Goal: Information Seeking & Learning: Learn about a topic

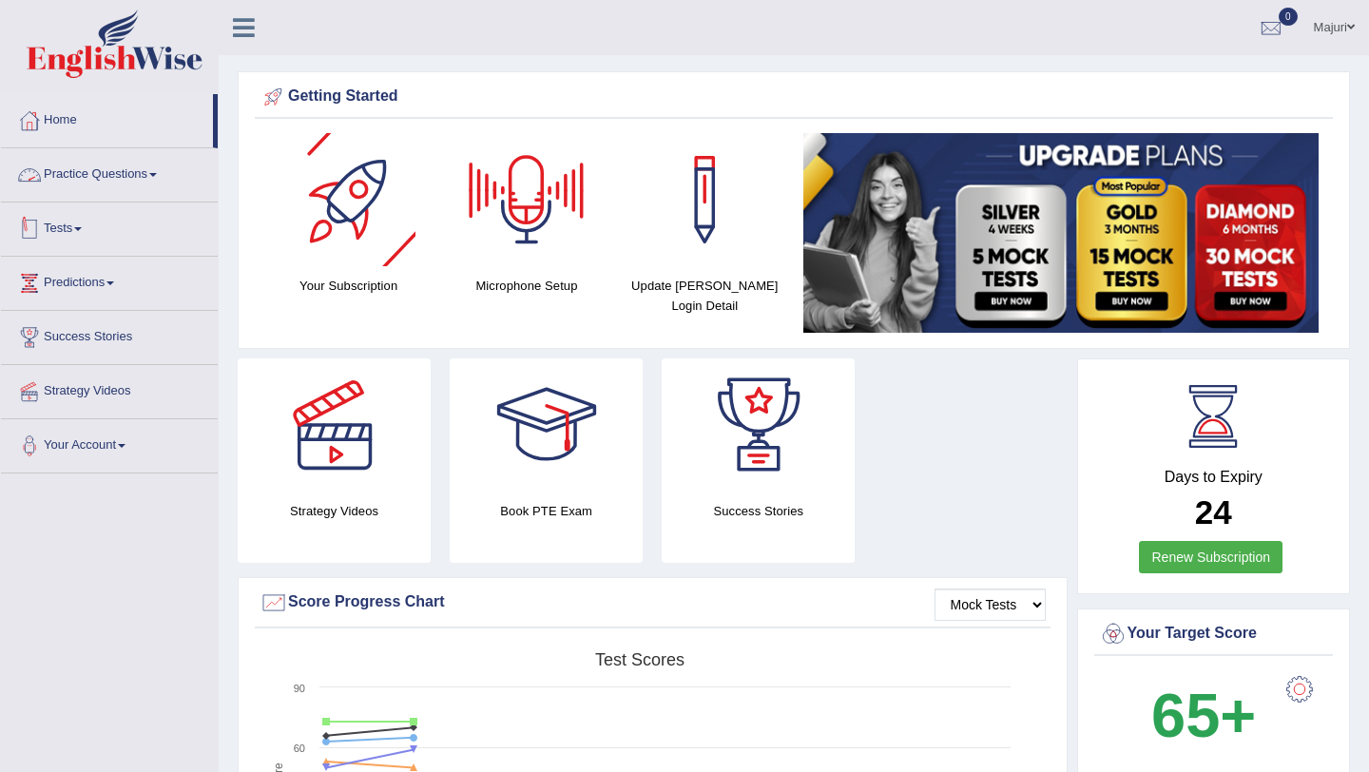
click at [65, 225] on link "Tests" at bounding box center [109, 226] width 217 height 48
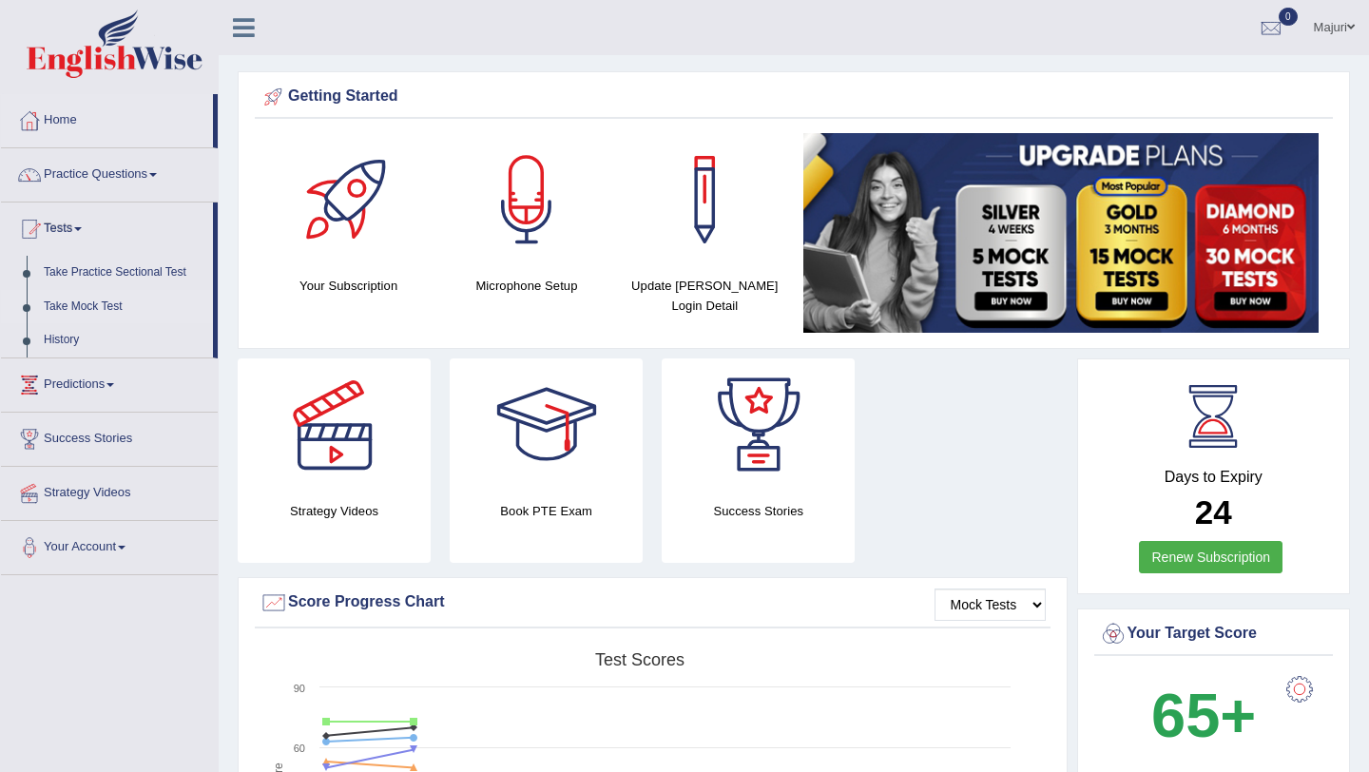
click at [82, 307] on link "Take Mock Test" at bounding box center [124, 307] width 178 height 34
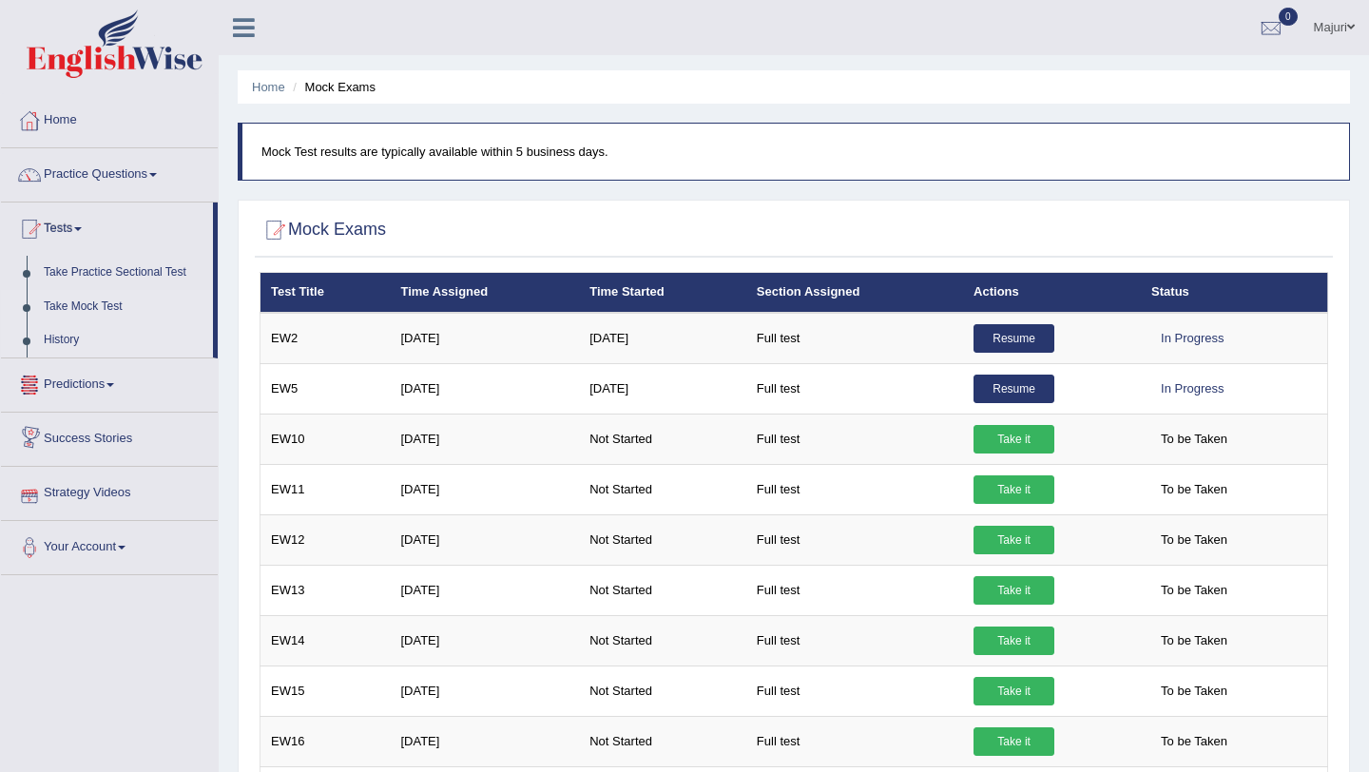
click at [70, 335] on link "History" at bounding box center [124, 340] width 178 height 34
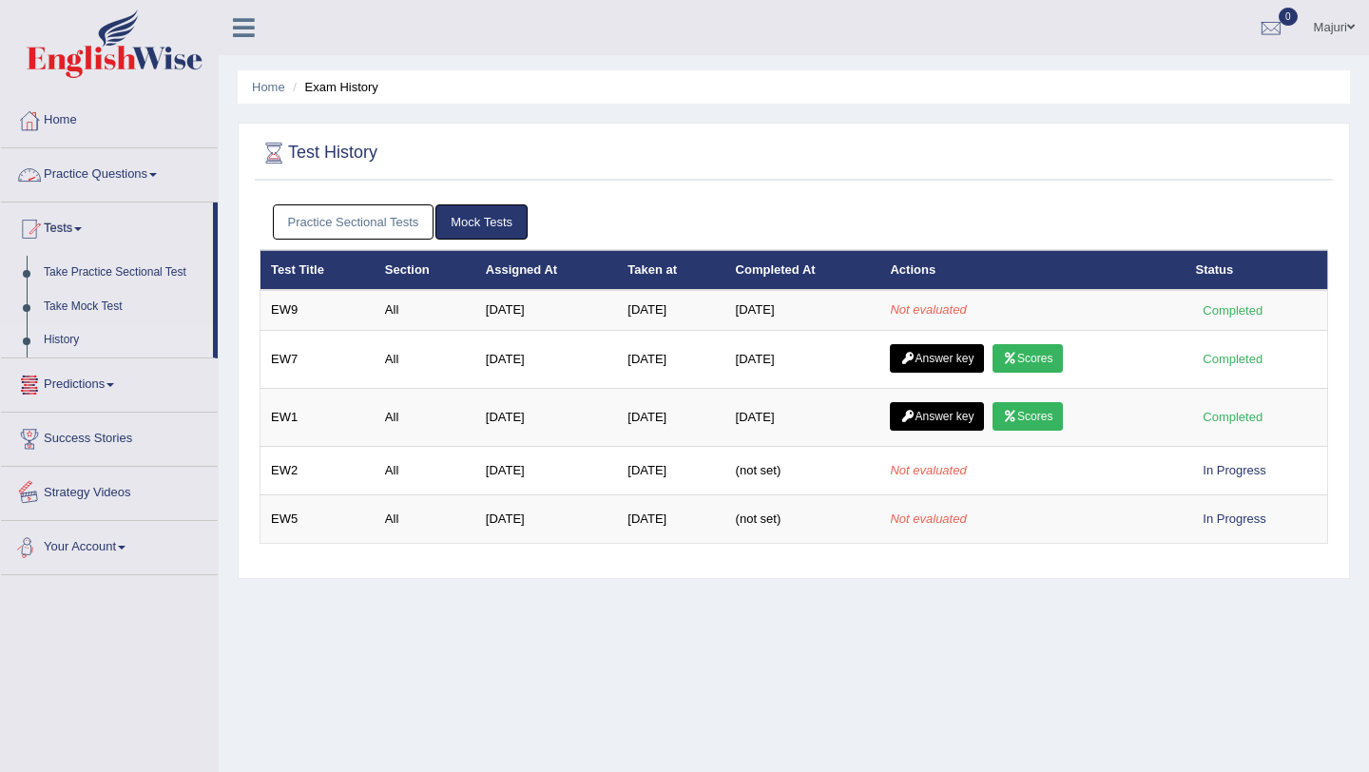
click at [140, 651] on div "Toggle navigation Home Practice Questions Speaking Practice Read Aloud Repeat S…" at bounding box center [684, 494] width 1369 height 988
click at [62, 226] on link "Tests" at bounding box center [107, 226] width 212 height 48
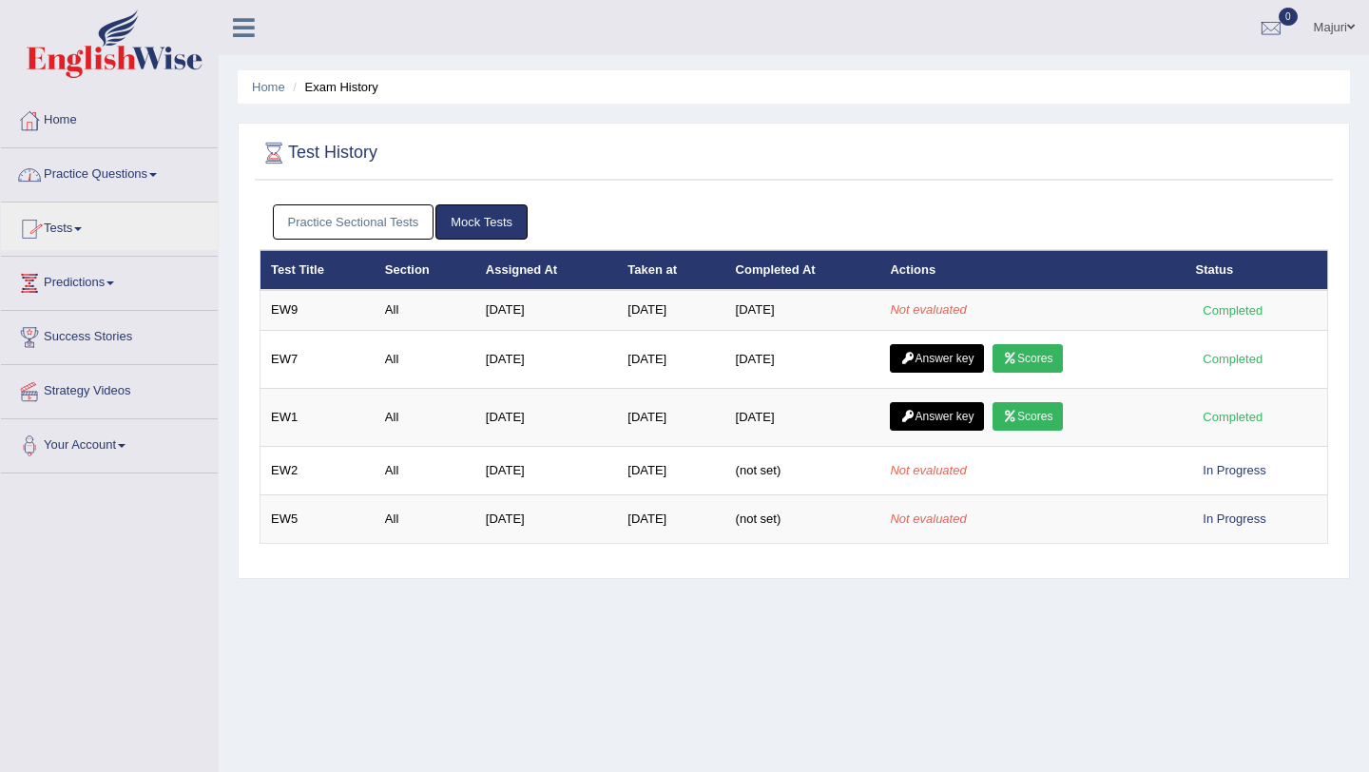
click at [78, 181] on link "Practice Questions" at bounding box center [109, 172] width 217 height 48
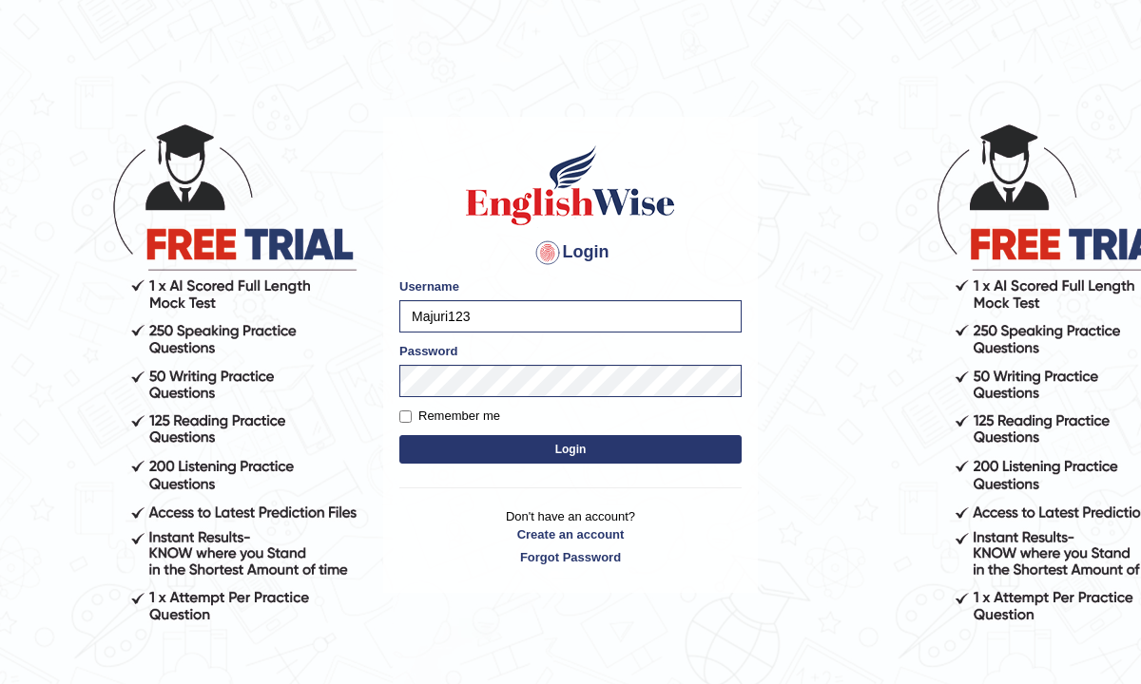
click at [525, 448] on button "Login" at bounding box center [570, 449] width 342 height 29
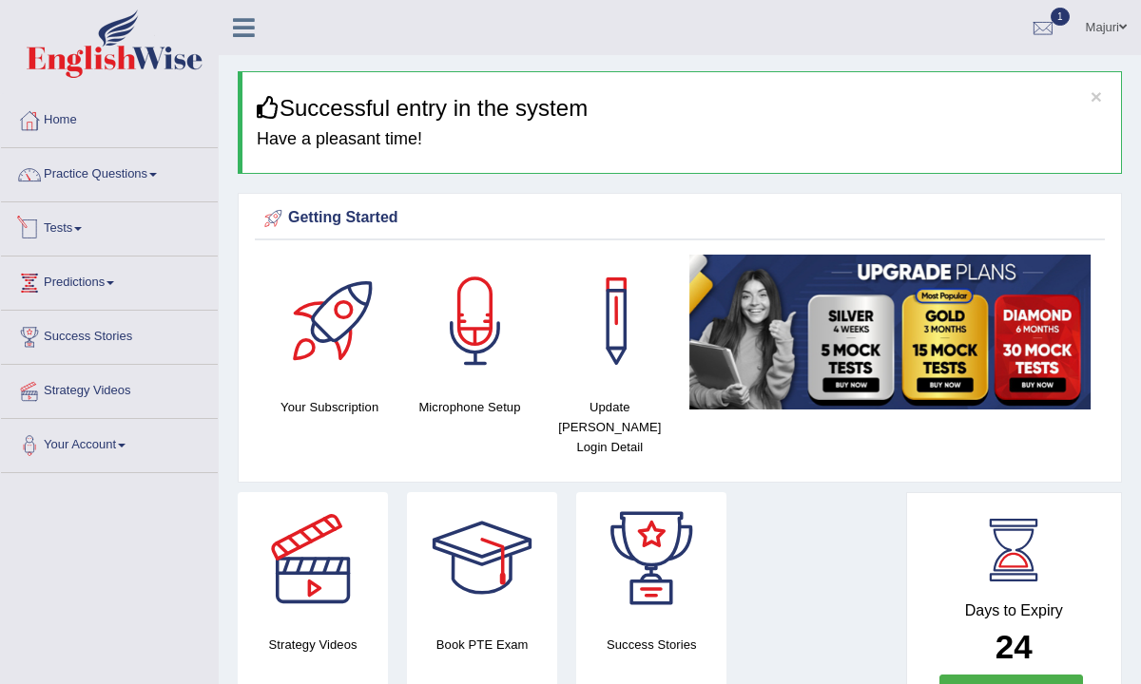
click at [67, 226] on link "Tests" at bounding box center [109, 226] width 217 height 48
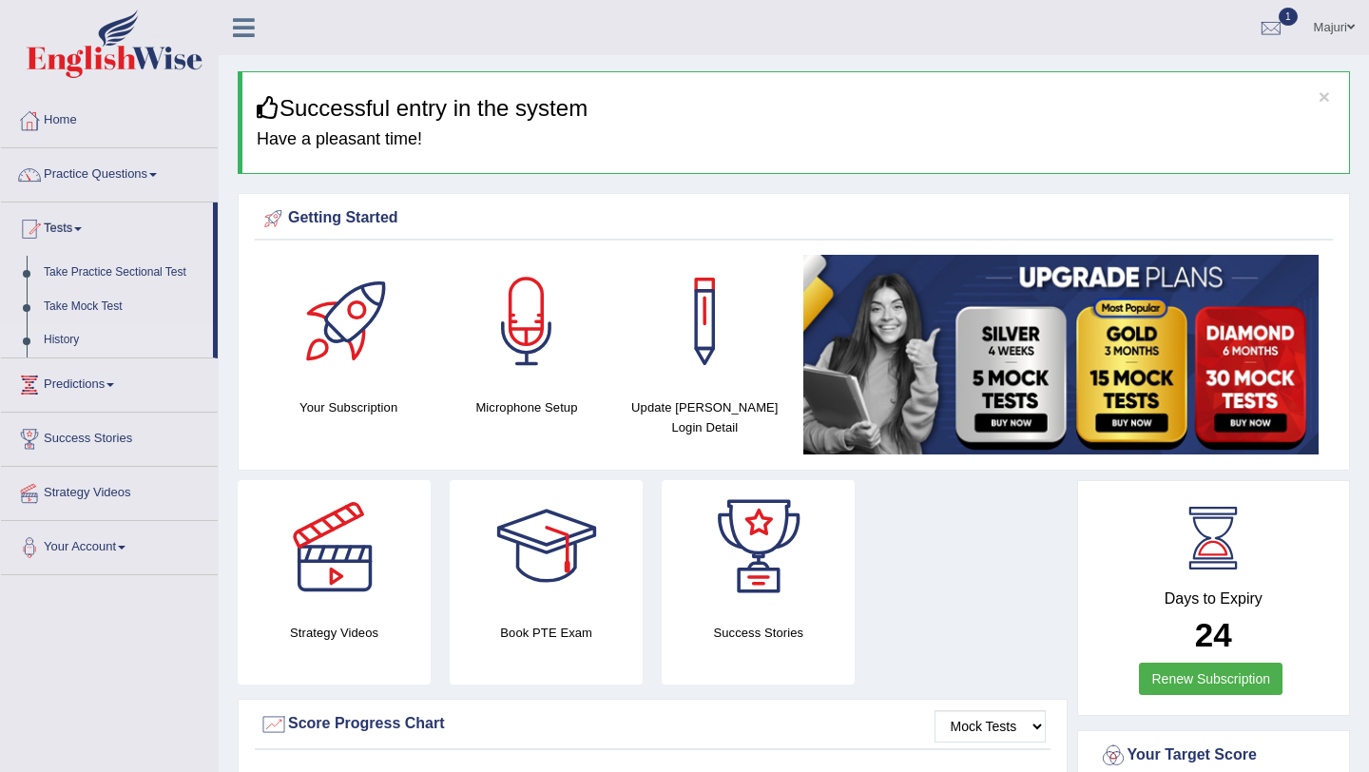
click at [68, 346] on link "History" at bounding box center [124, 340] width 178 height 34
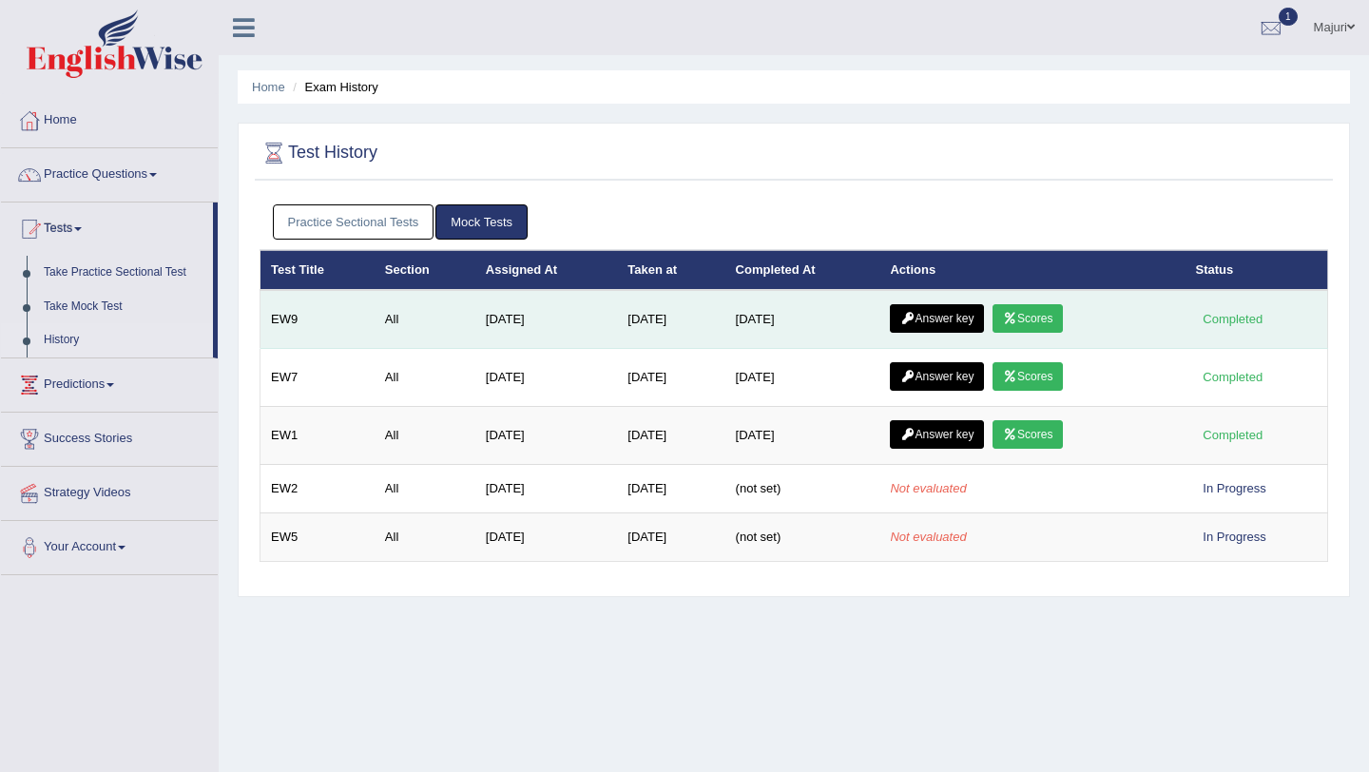
click at [1046, 320] on link "Scores" at bounding box center [1027, 318] width 70 height 29
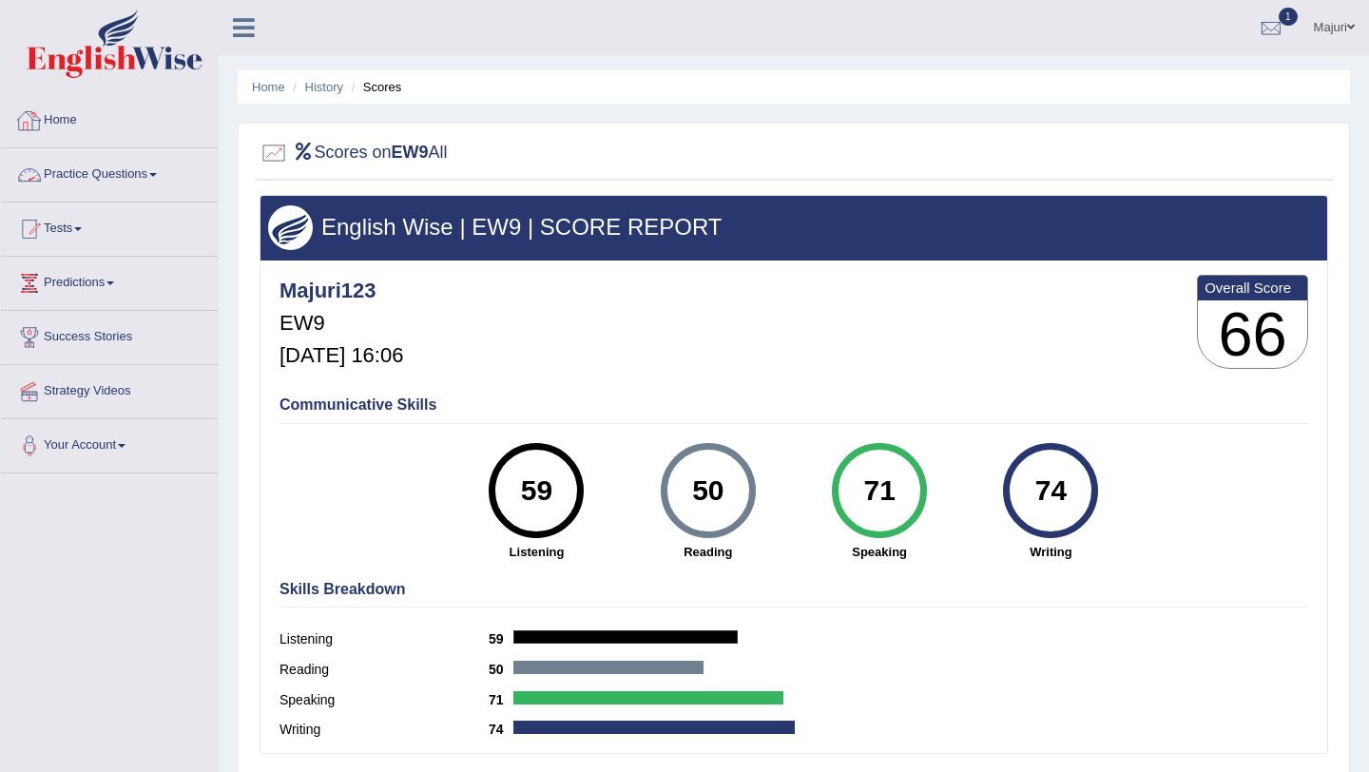
click at [83, 125] on link "Home" at bounding box center [109, 118] width 217 height 48
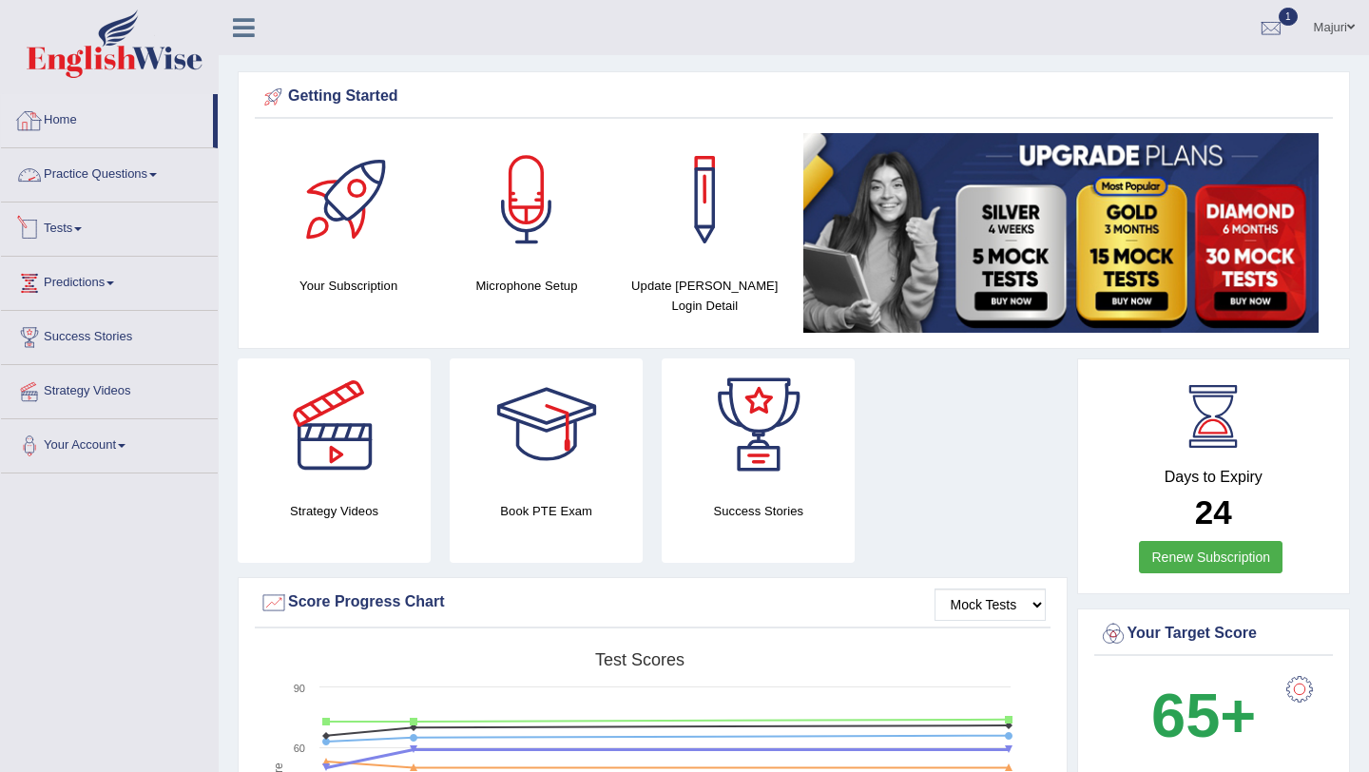
click at [79, 228] on link "Tests" at bounding box center [109, 226] width 217 height 48
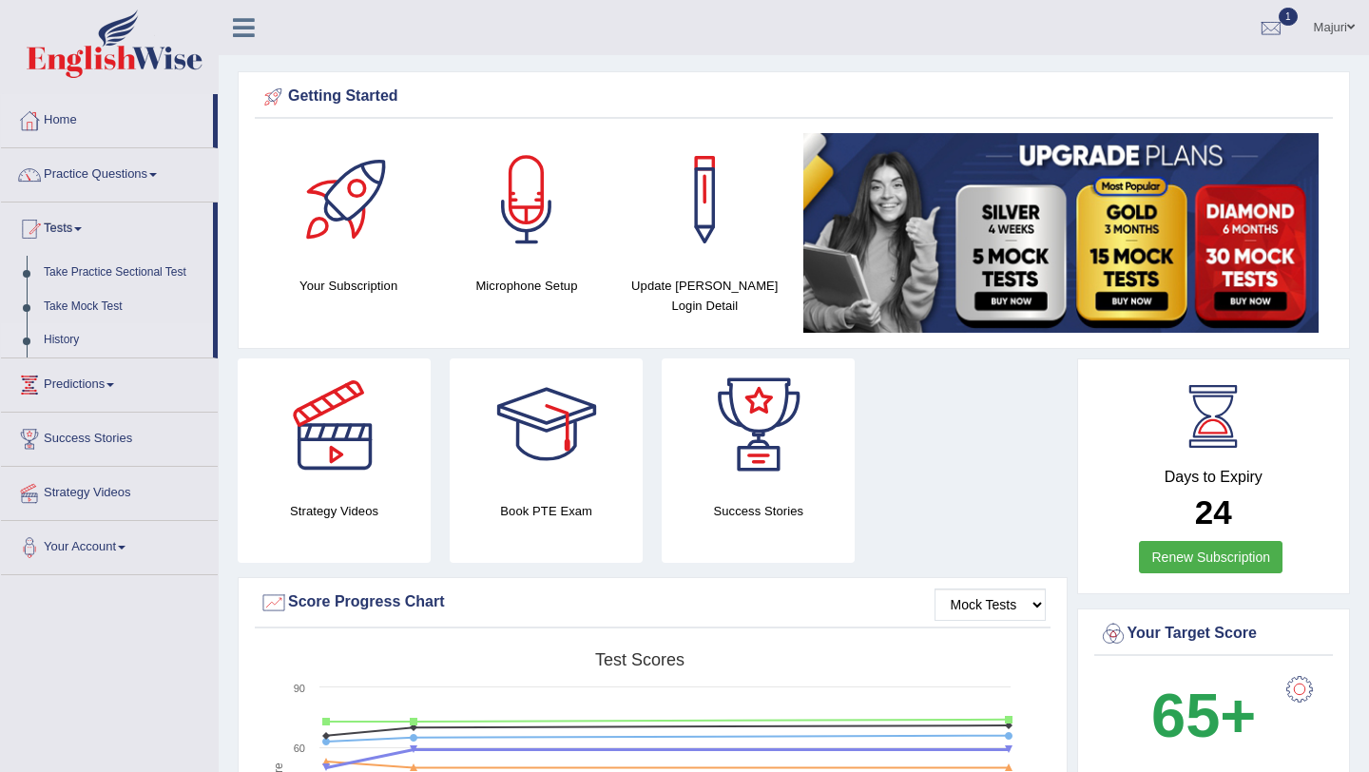
click at [75, 340] on link "History" at bounding box center [124, 340] width 178 height 34
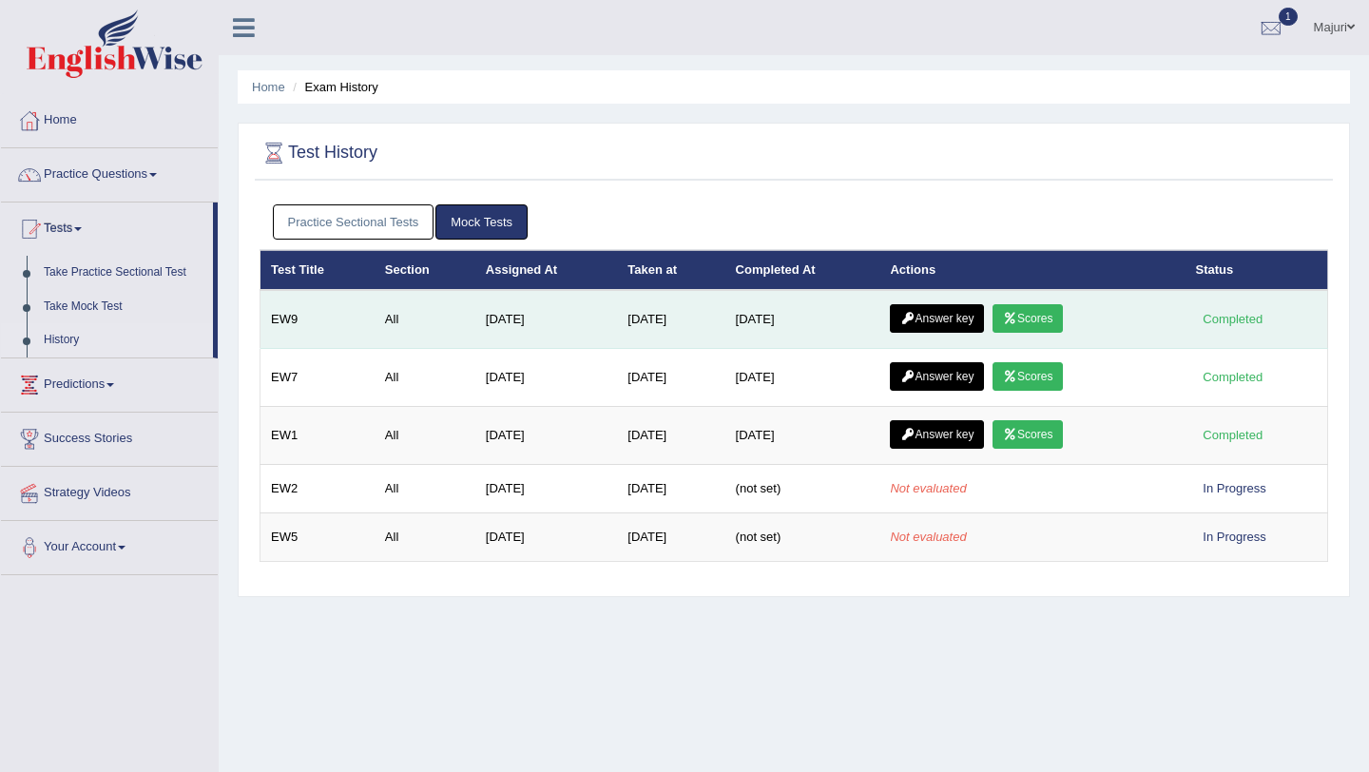
click at [969, 320] on link "Answer key" at bounding box center [937, 318] width 94 height 29
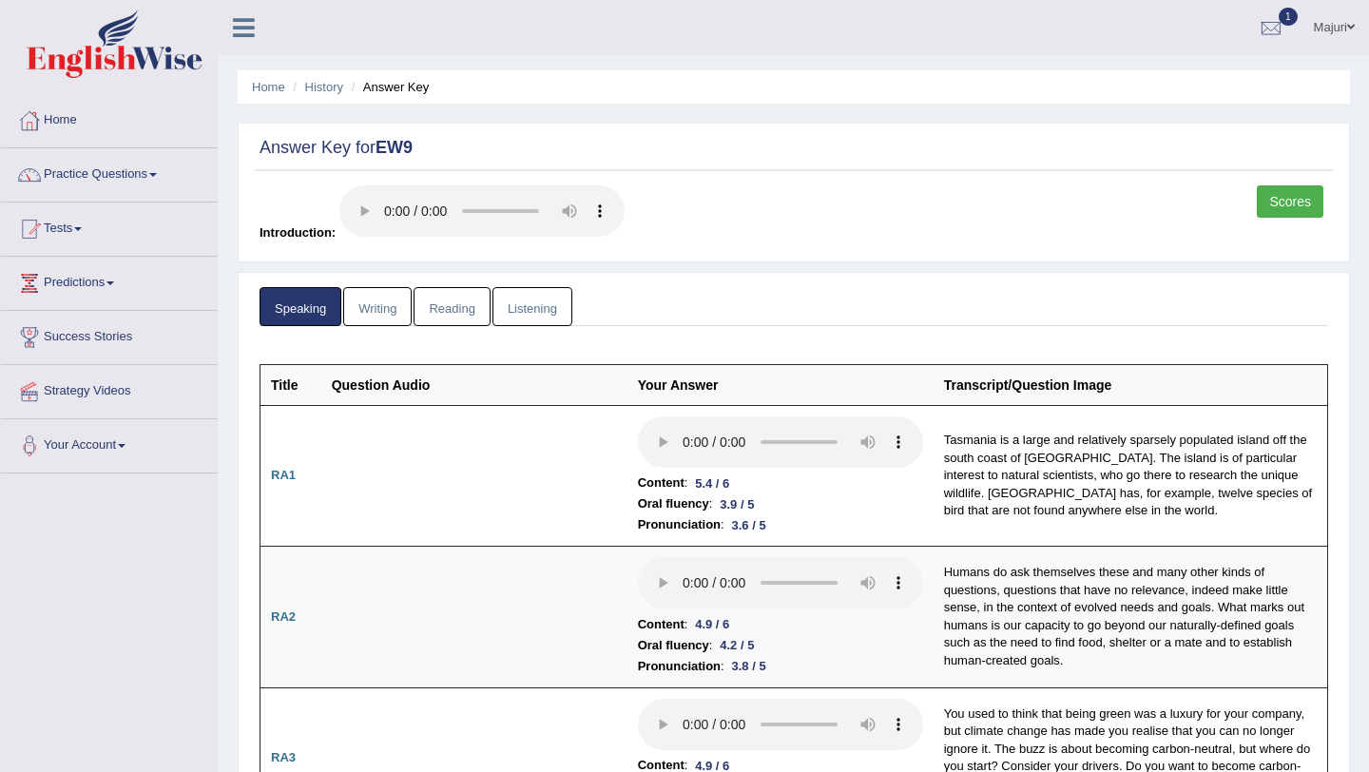
click at [385, 308] on link "Writing" at bounding box center [377, 306] width 68 height 39
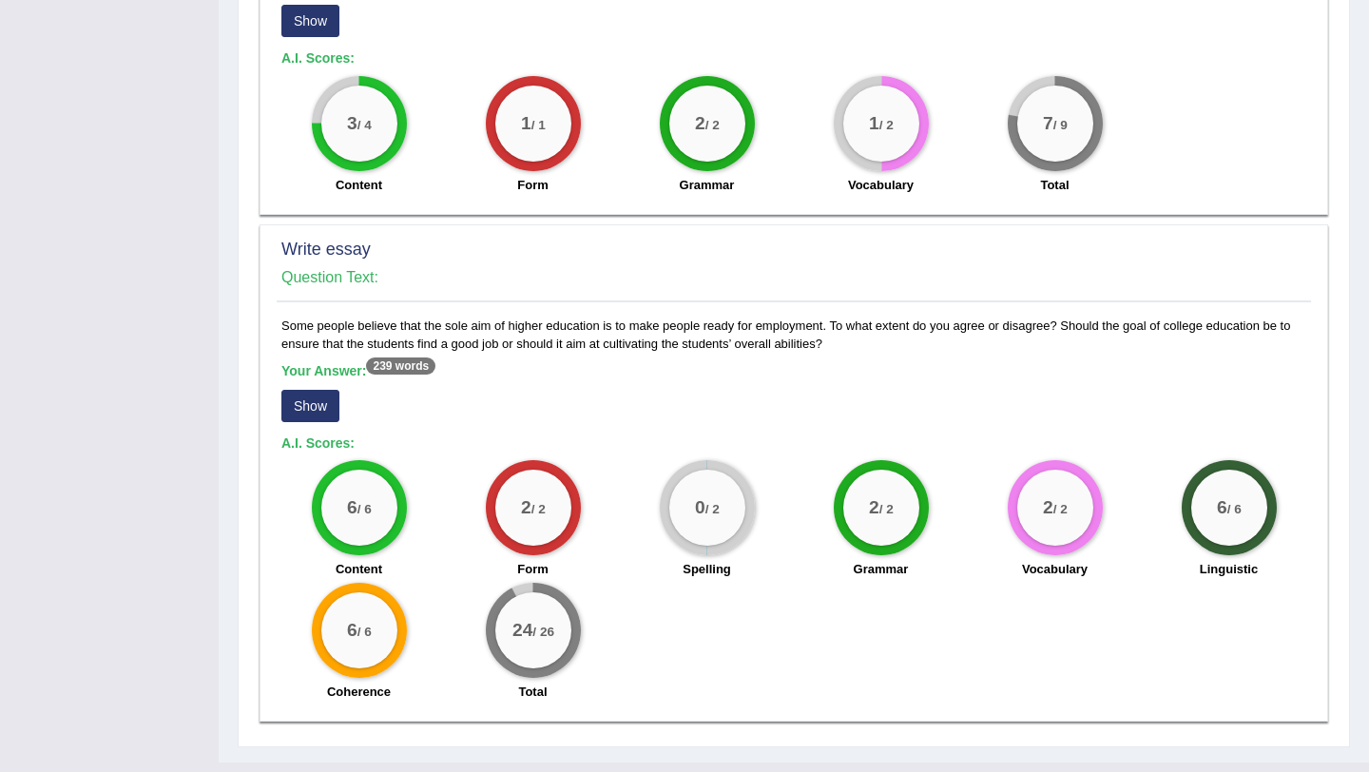
scroll to position [1273, 0]
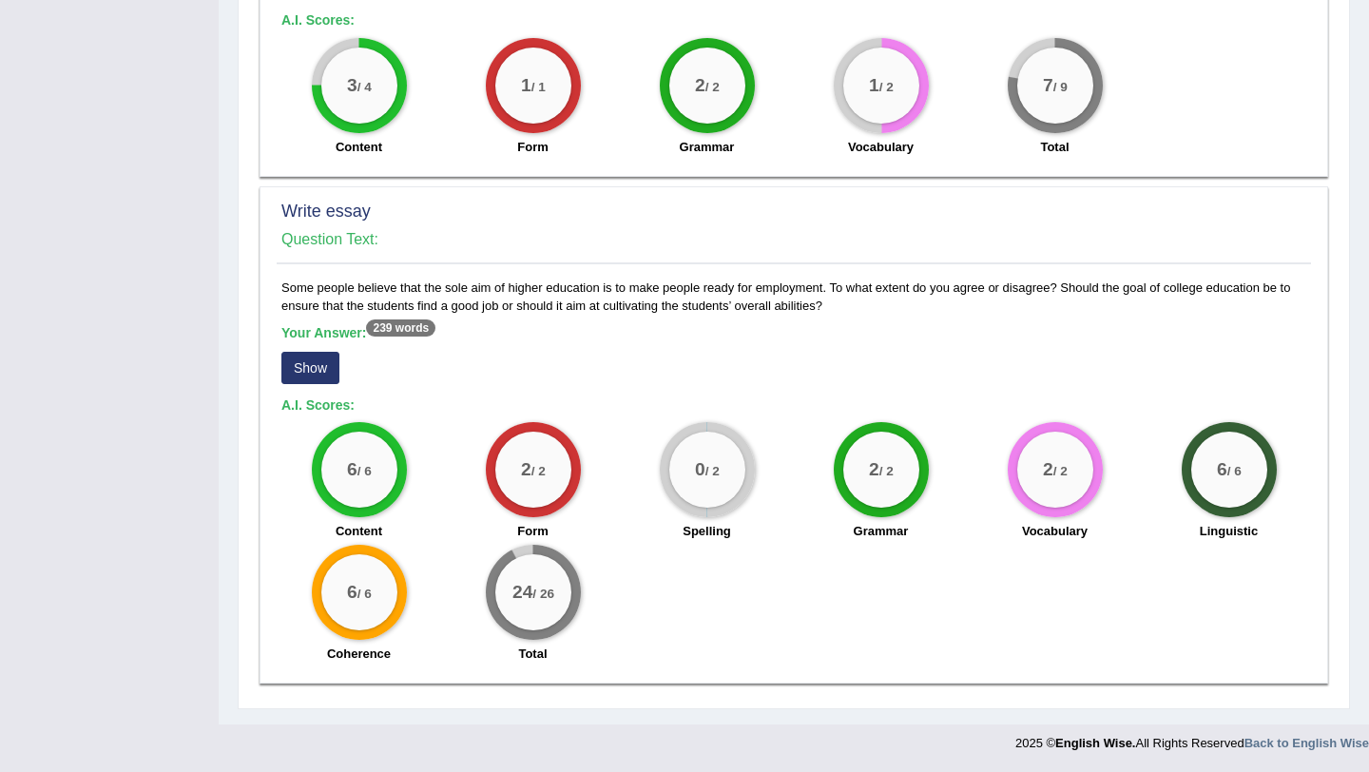
click at [319, 373] on button "Show" at bounding box center [310, 368] width 58 height 32
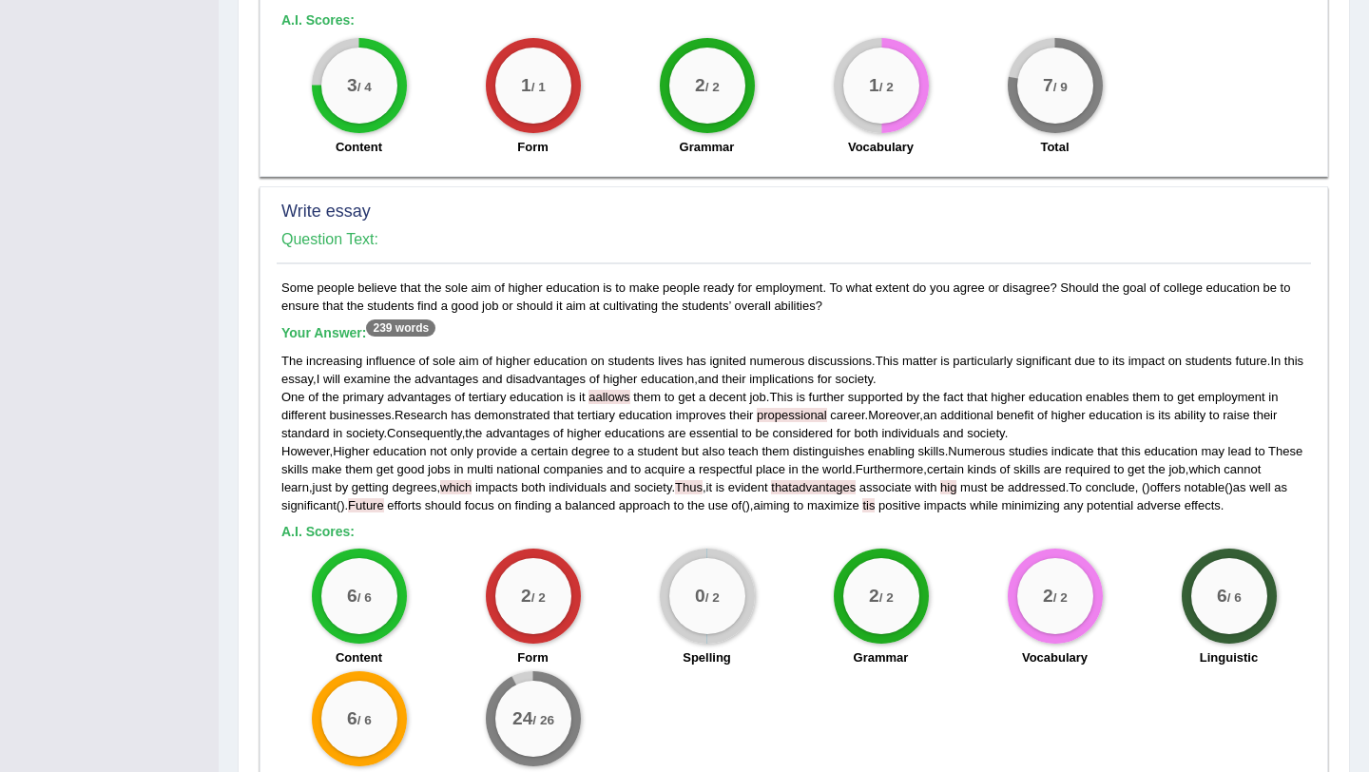
click at [308, 374] on span "essay" at bounding box center [296, 379] width 31 height 14
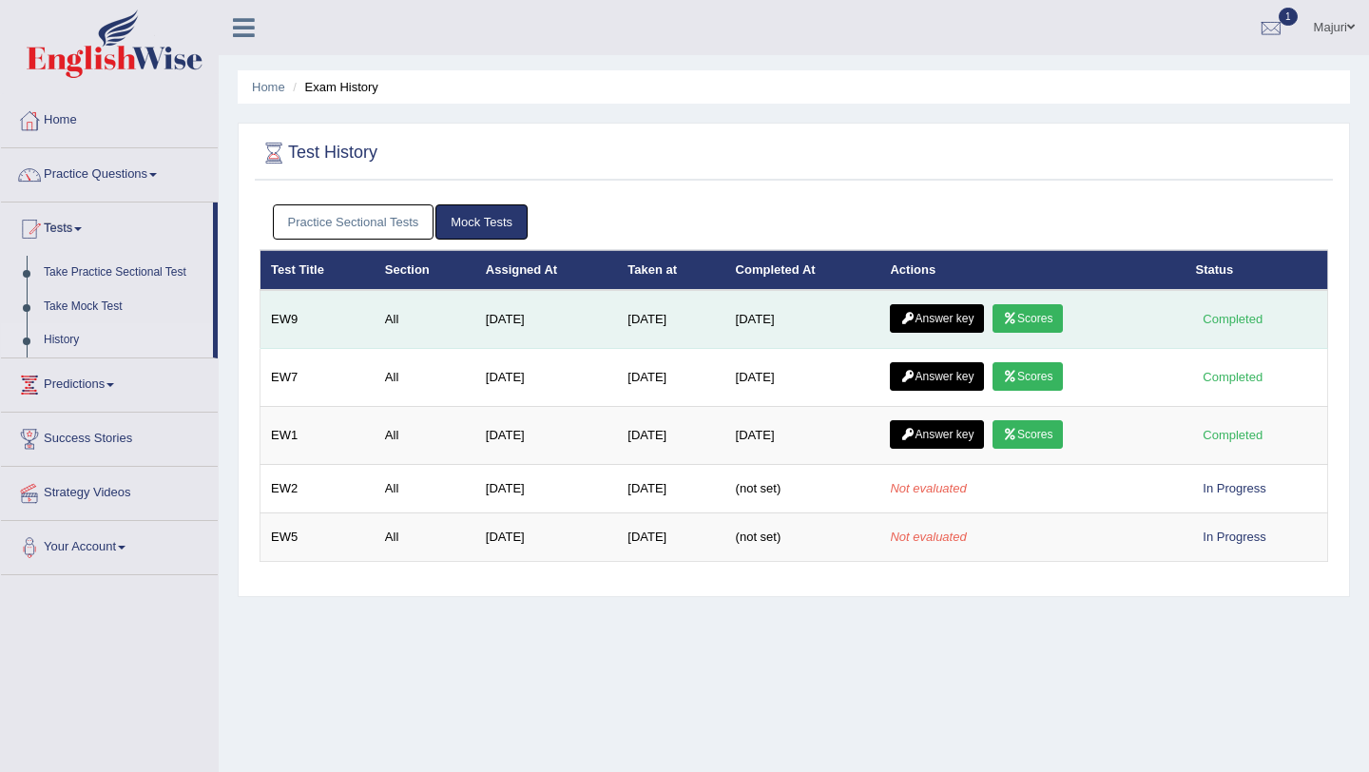
click at [940, 327] on link "Answer key" at bounding box center [937, 318] width 94 height 29
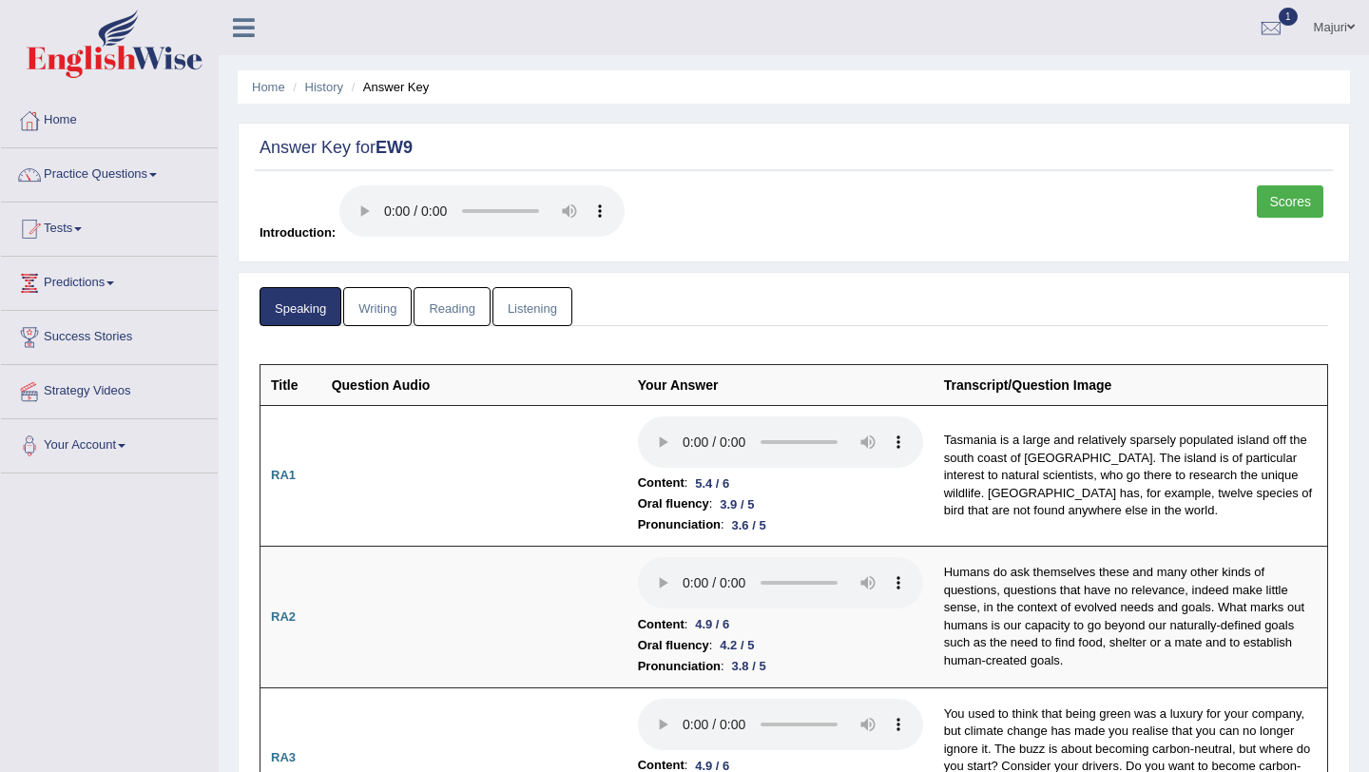
click at [375, 315] on link "Writing" at bounding box center [377, 306] width 68 height 39
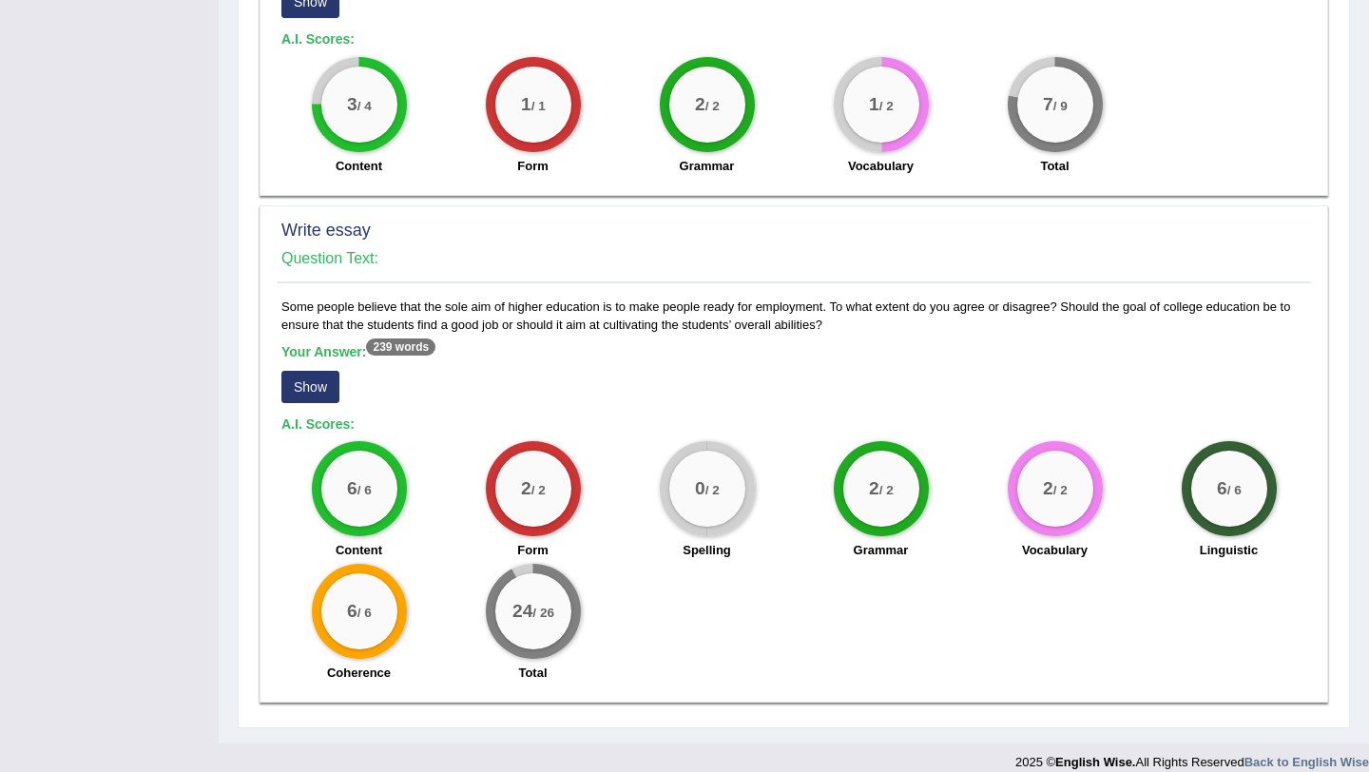
scroll to position [1273, 0]
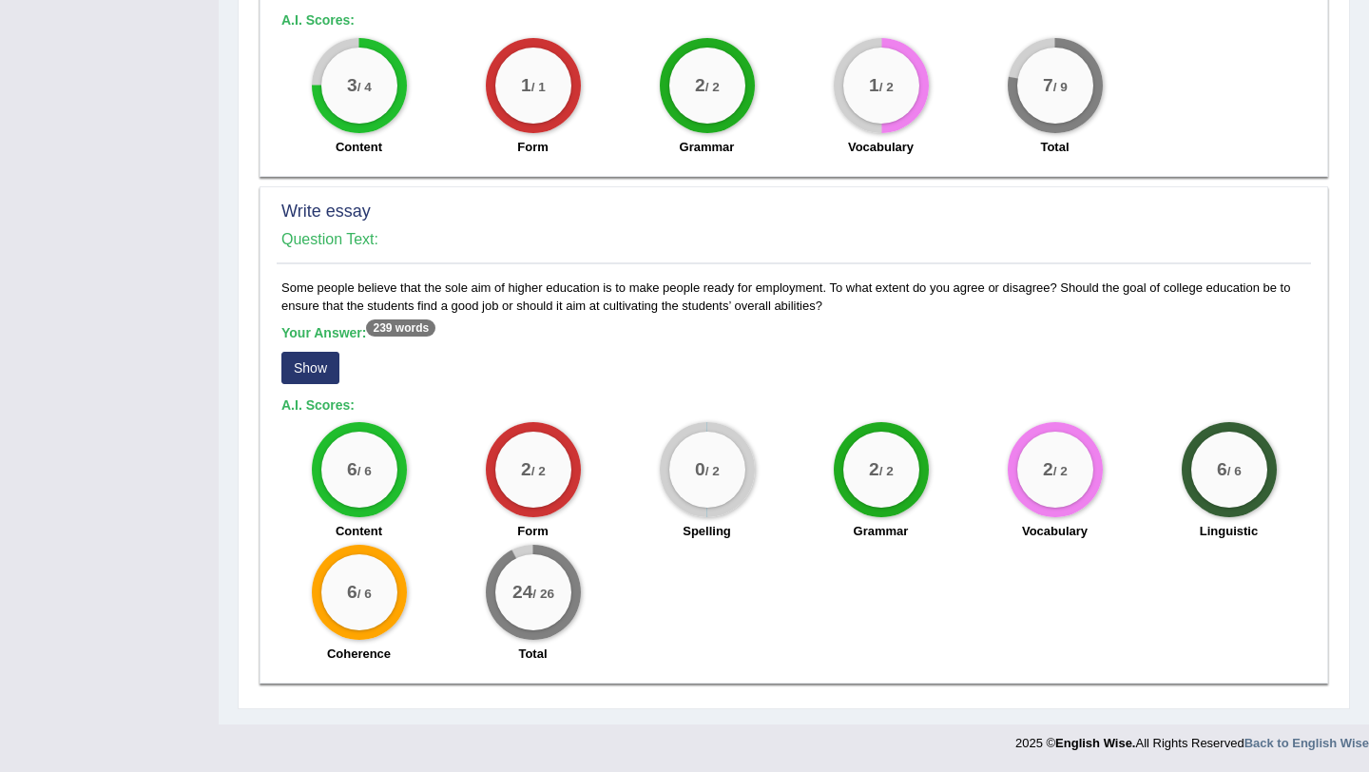
click at [320, 374] on button "Show" at bounding box center [310, 368] width 58 height 32
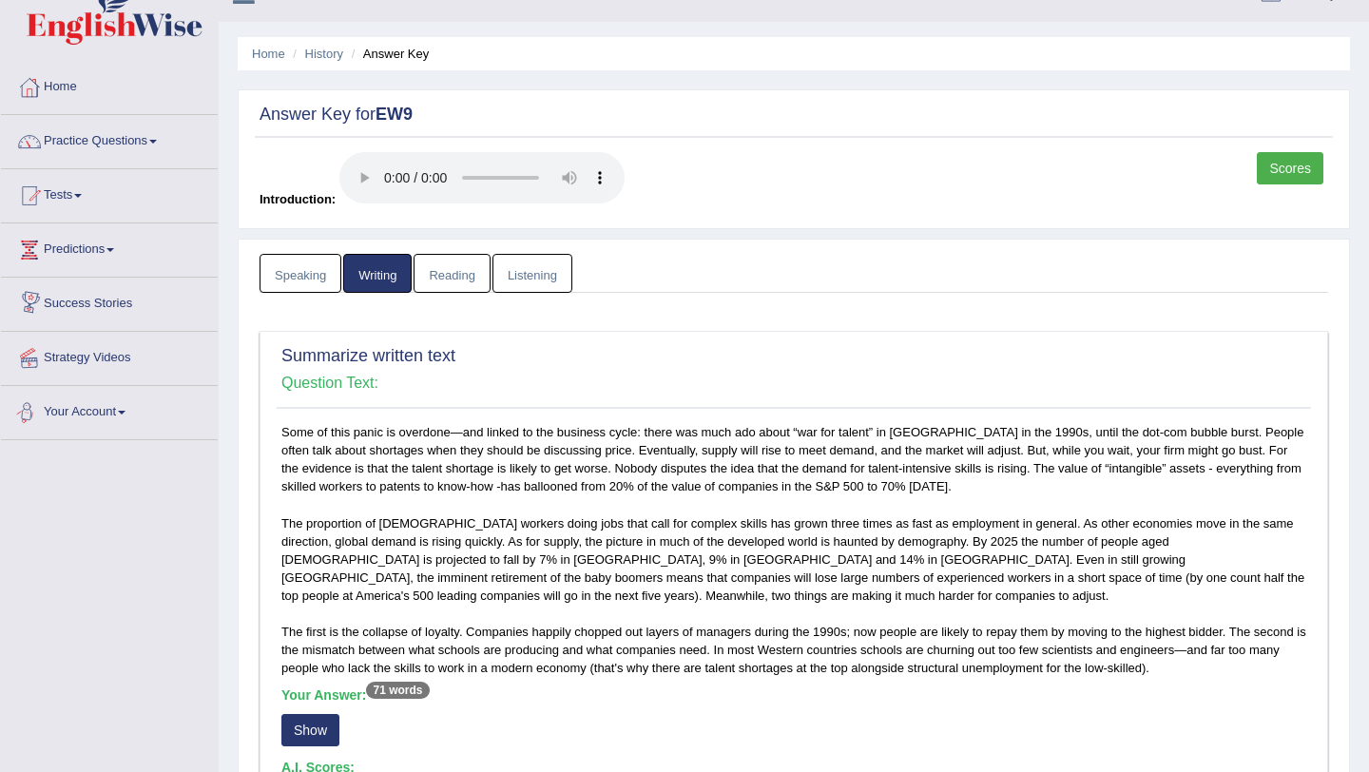
scroll to position [0, 0]
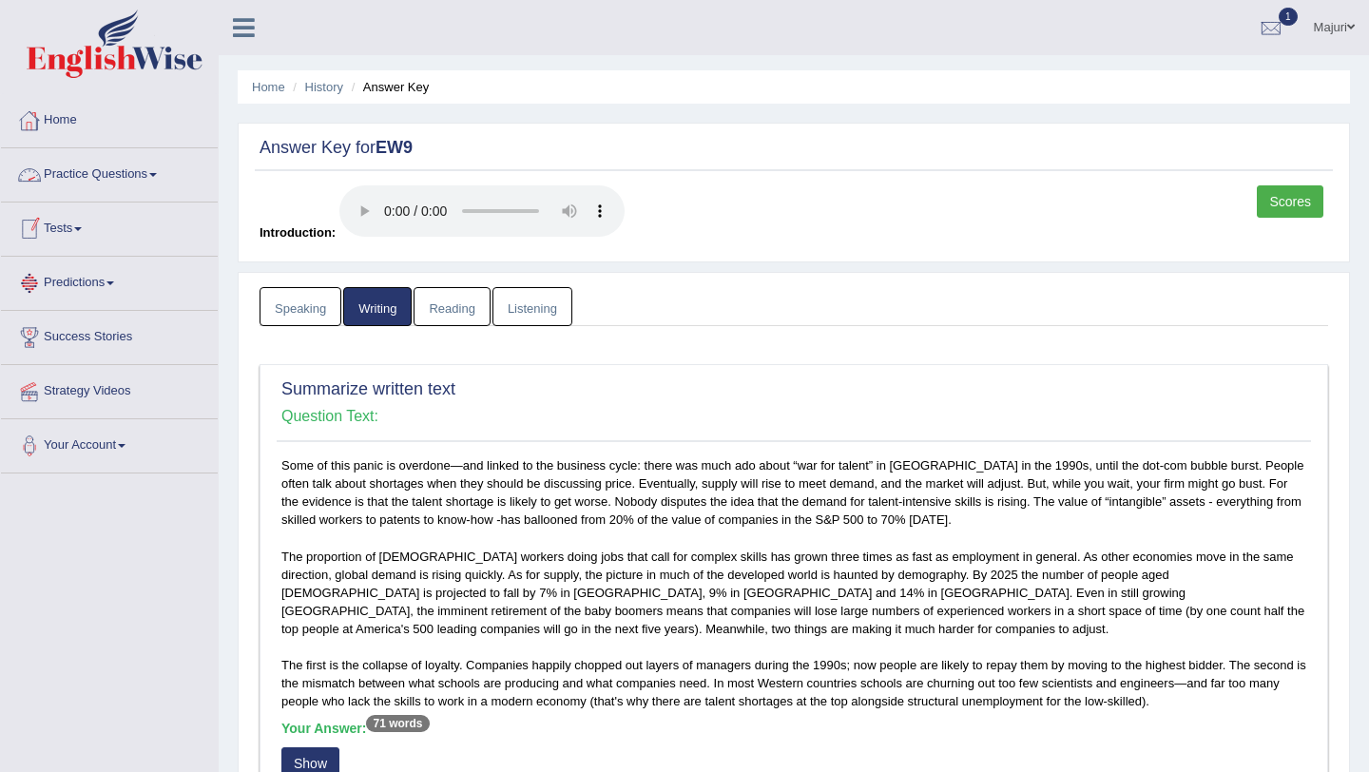
click at [103, 169] on link "Practice Questions" at bounding box center [109, 172] width 217 height 48
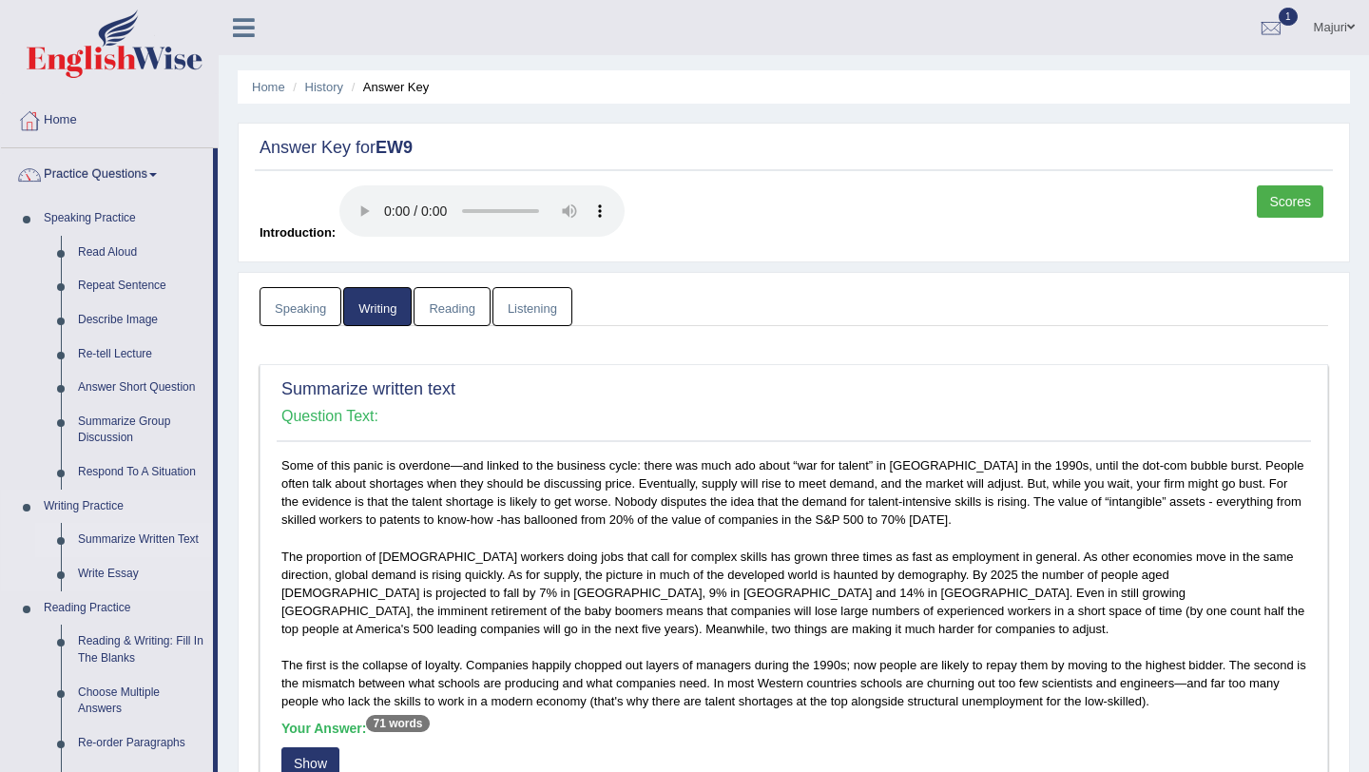
click at [130, 538] on link "Summarize Written Text" at bounding box center [141, 540] width 144 height 34
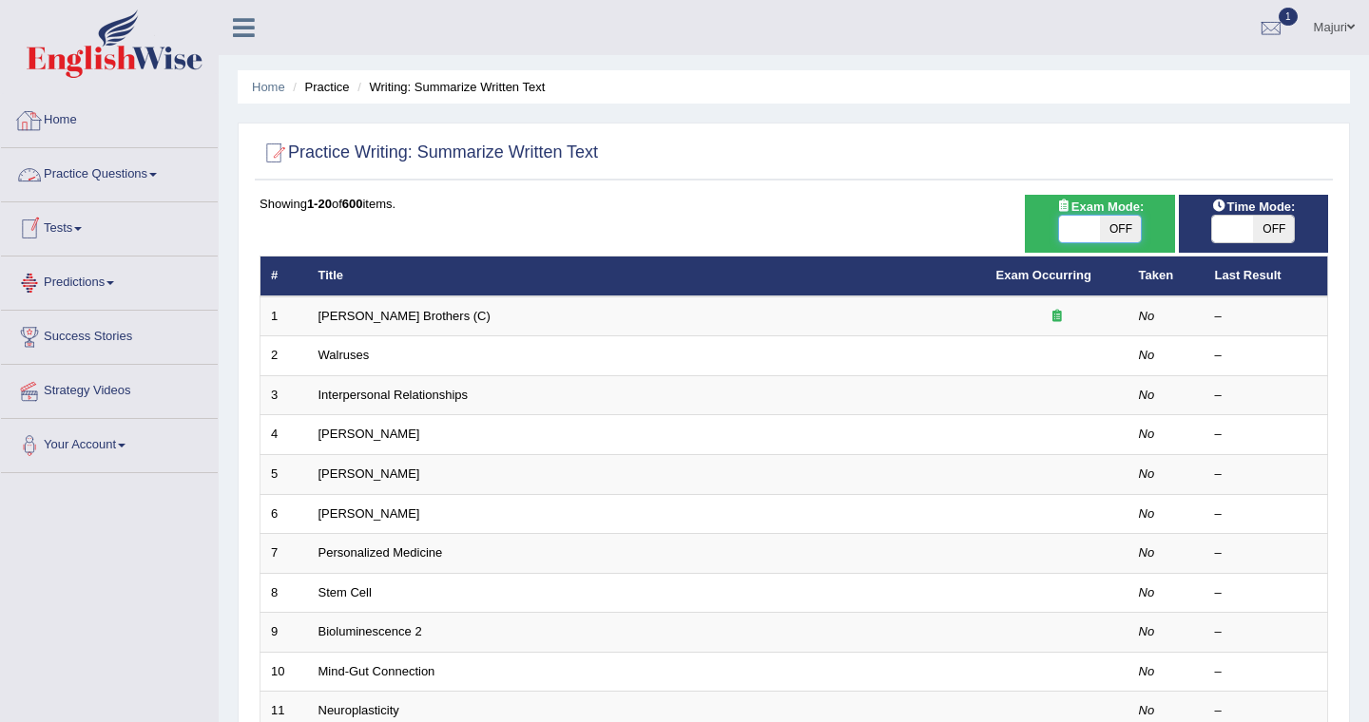
click at [1084, 240] on span at bounding box center [1079, 229] width 41 height 27
checkbox input "true"
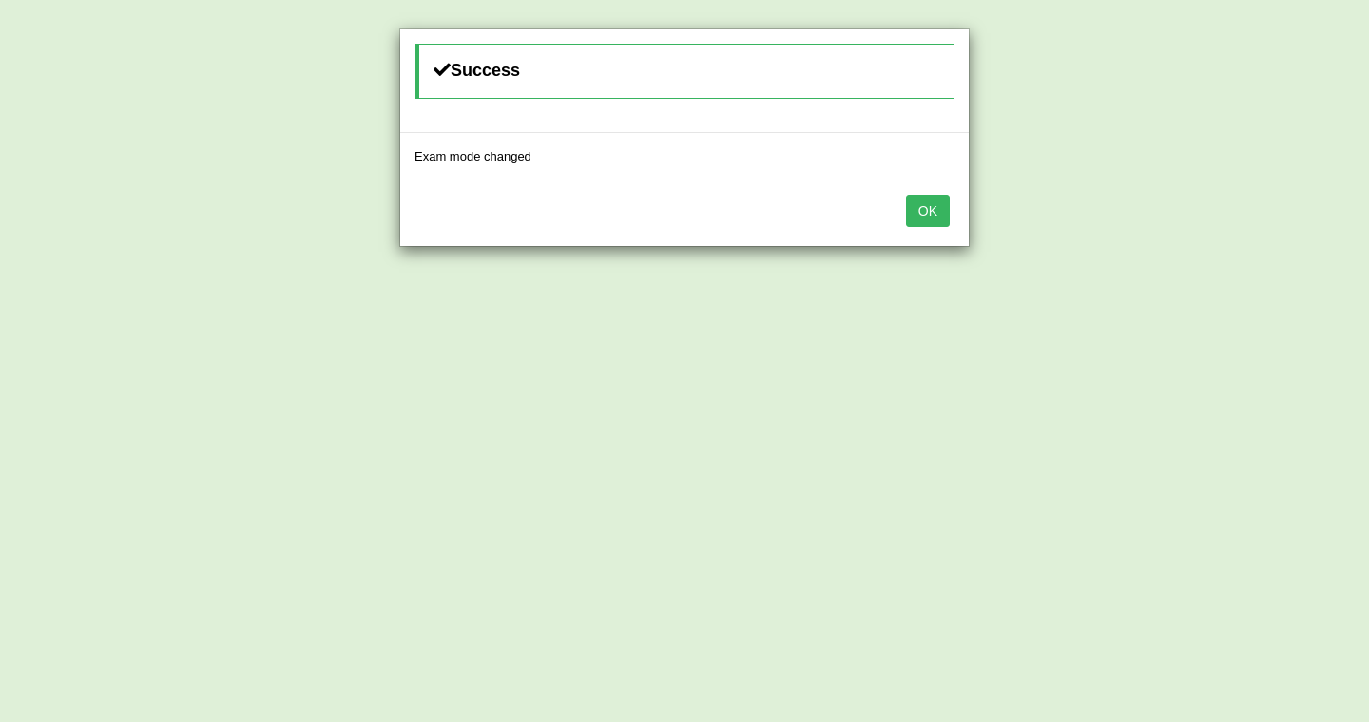
click at [1226, 235] on div "Success Exam mode changed OK" at bounding box center [684, 361] width 1369 height 722
click at [932, 214] on button "OK" at bounding box center [928, 211] width 44 height 32
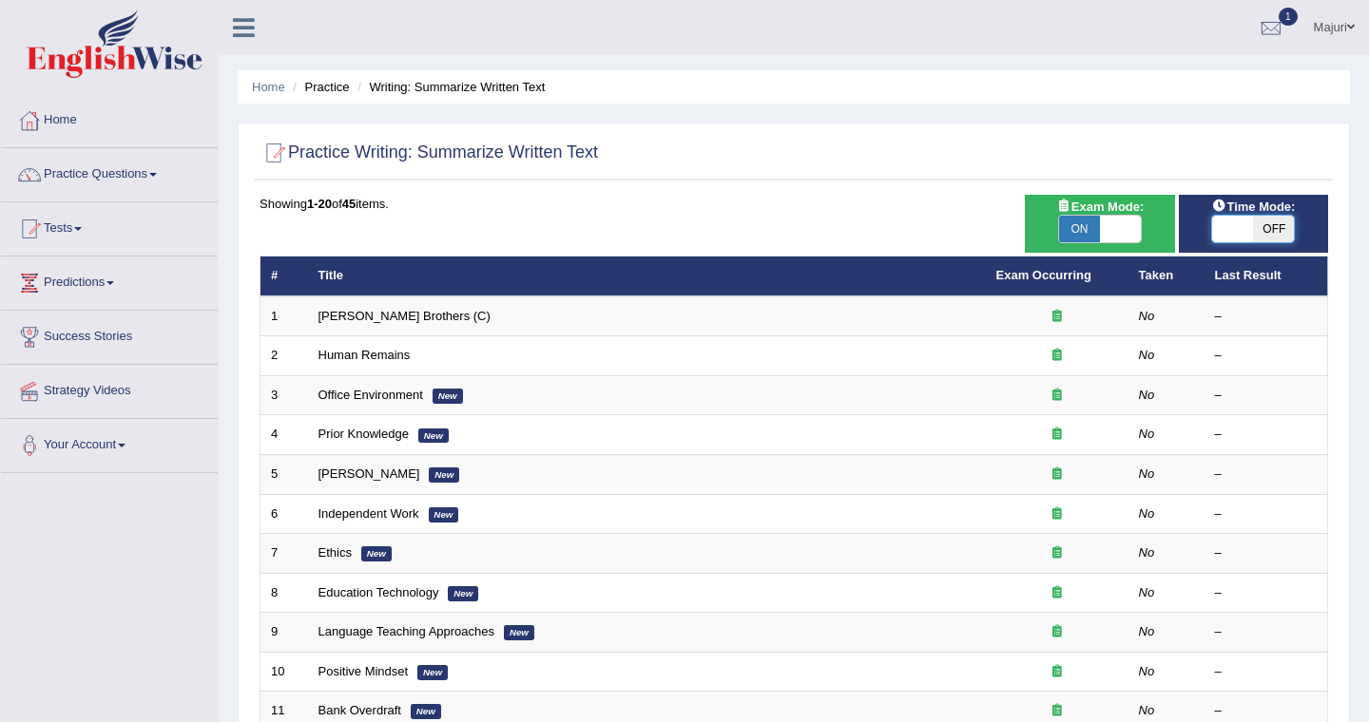
click at [1239, 230] on span at bounding box center [1233, 229] width 41 height 27
click at [1239, 230] on span at bounding box center [1232, 229] width 41 height 27
checkbox input "true"
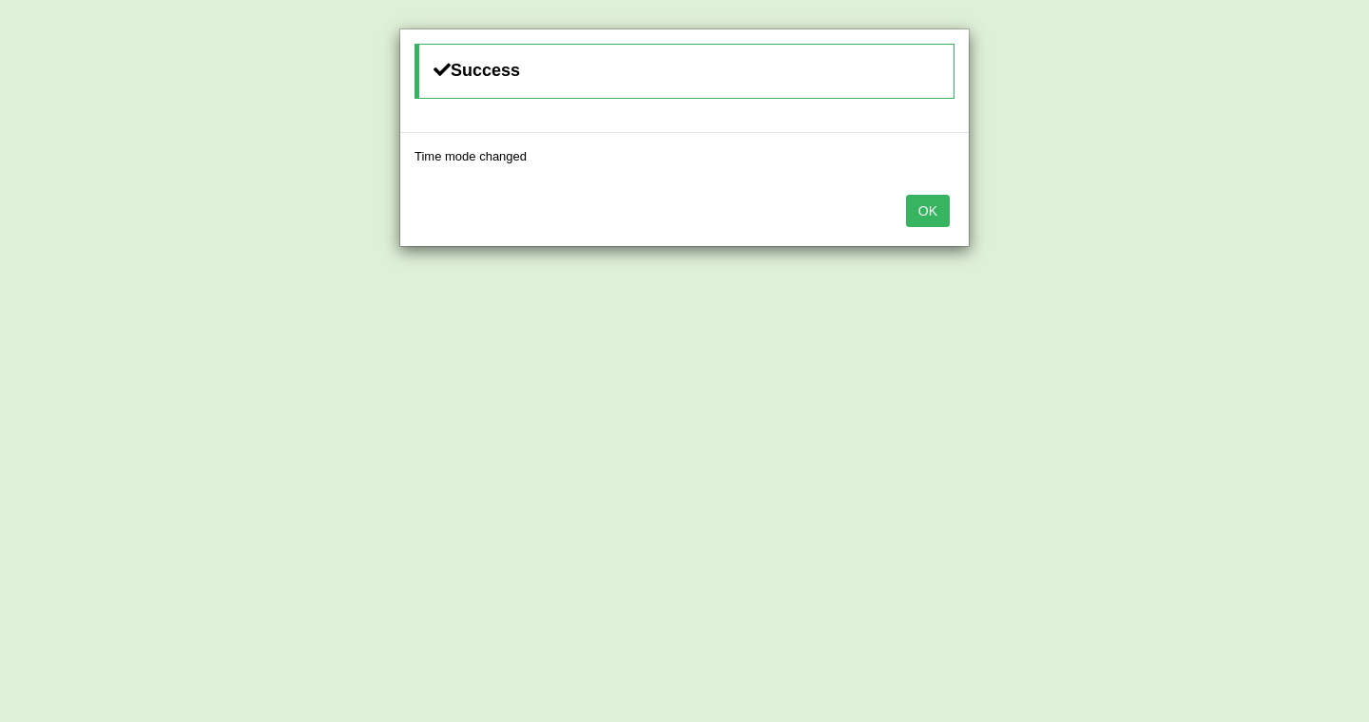
click at [920, 205] on button "OK" at bounding box center [928, 211] width 44 height 32
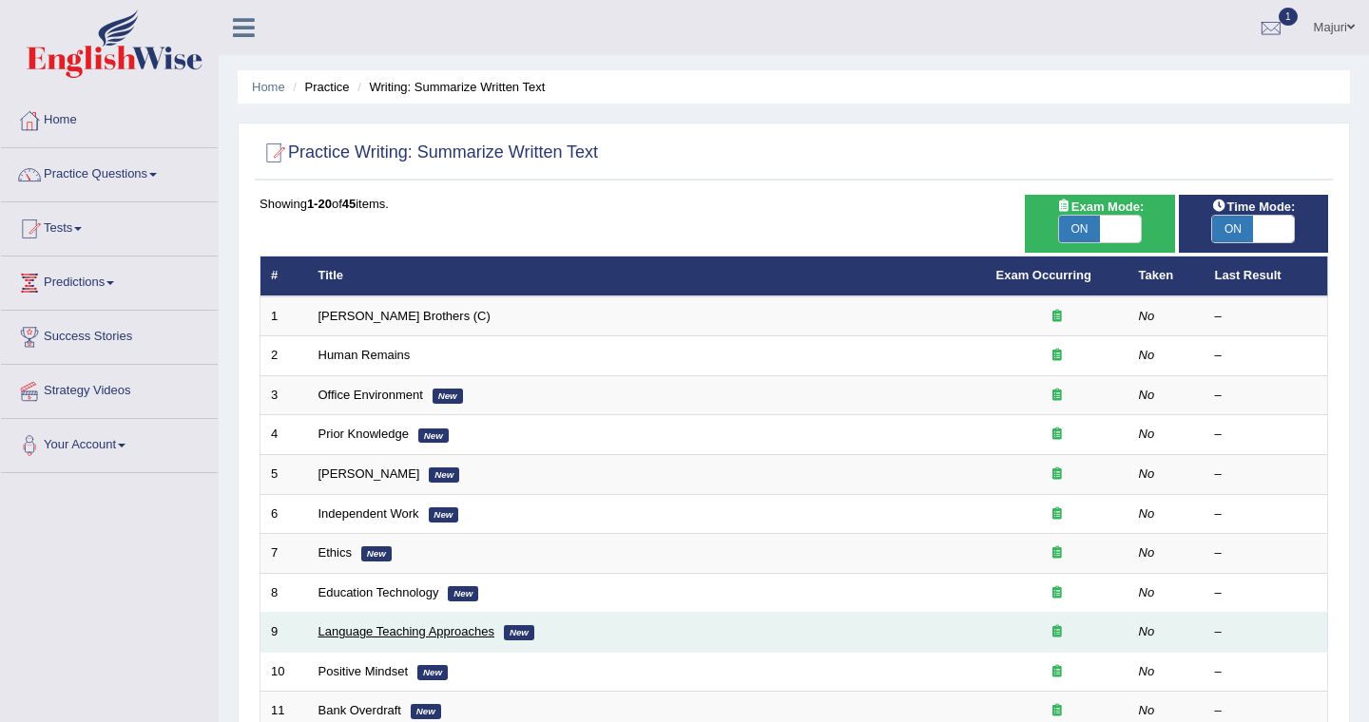
click at [381, 627] on link "Language Teaching Approaches" at bounding box center [406, 631] width 177 height 14
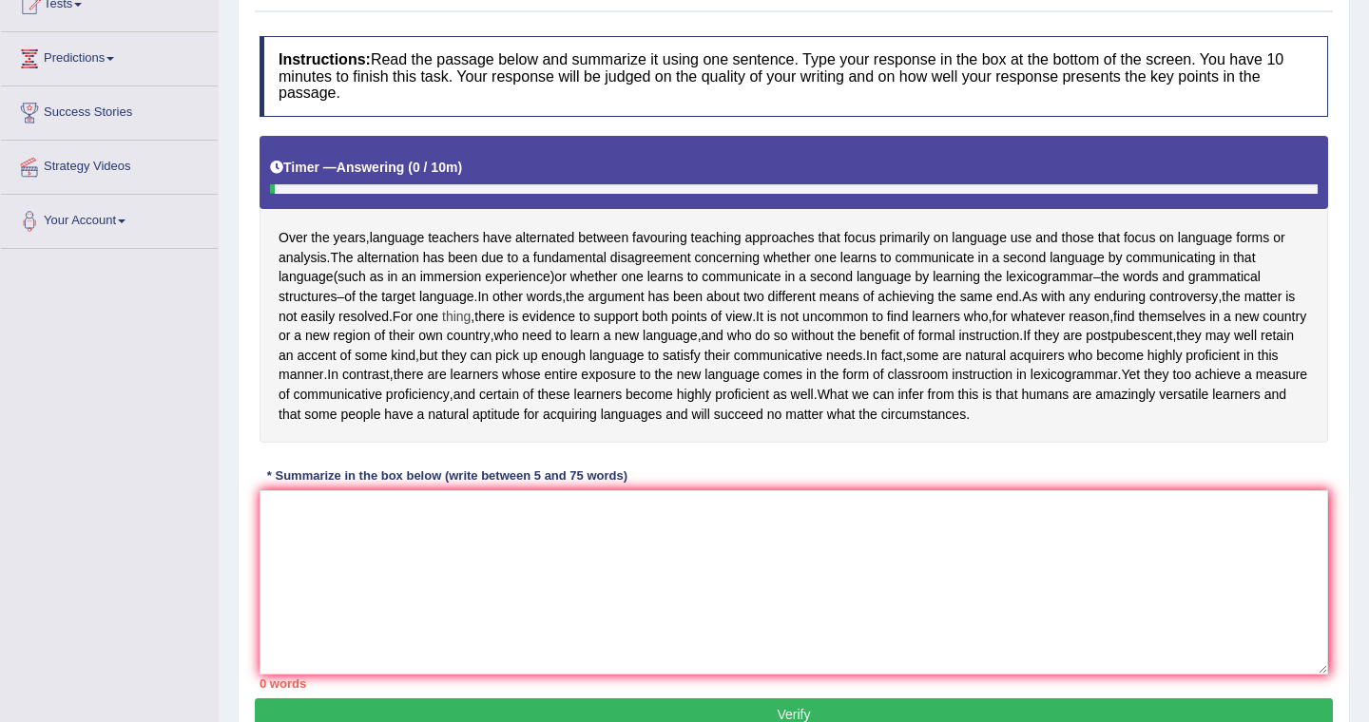
scroll to position [234, 0]
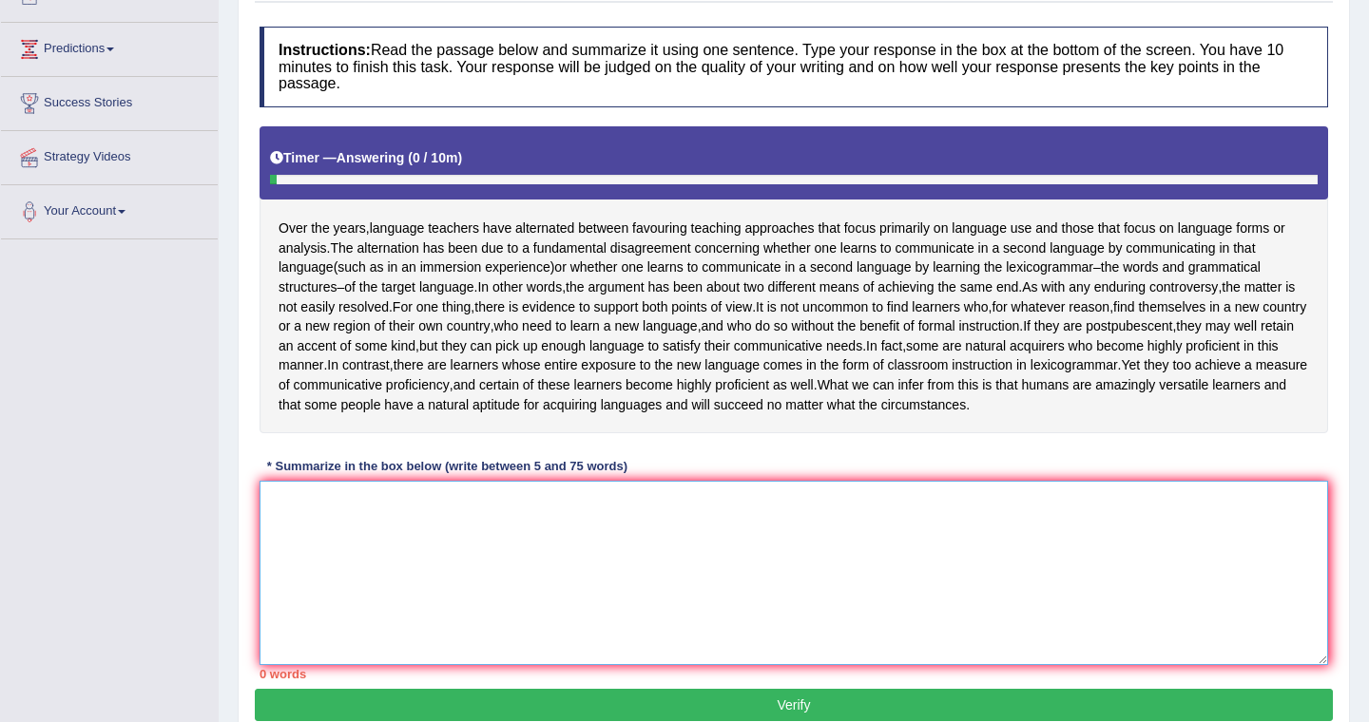
click at [638, 562] on textarea at bounding box center [793, 573] width 1068 height 184
click at [474, 553] on textarea at bounding box center [793, 573] width 1068 height 184
click at [421, 556] on textarea at bounding box center [793, 573] width 1068 height 184
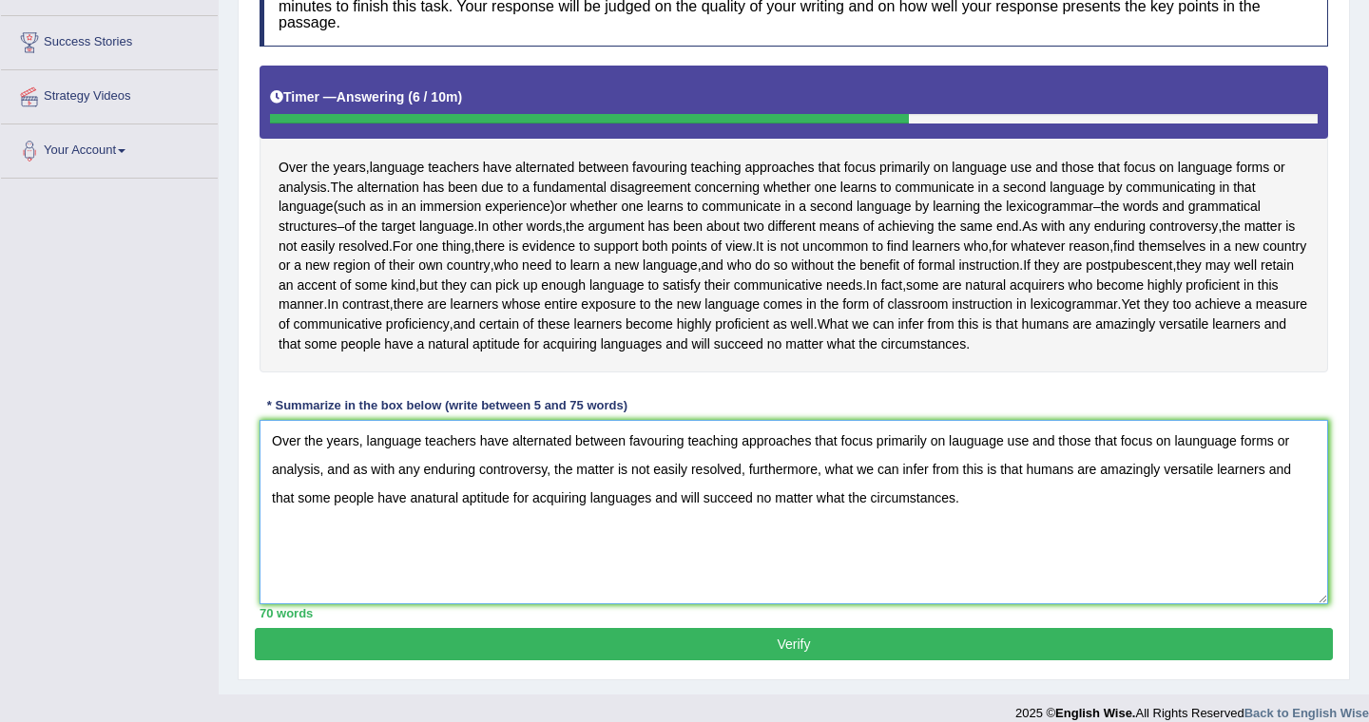
scroll to position [293, 0]
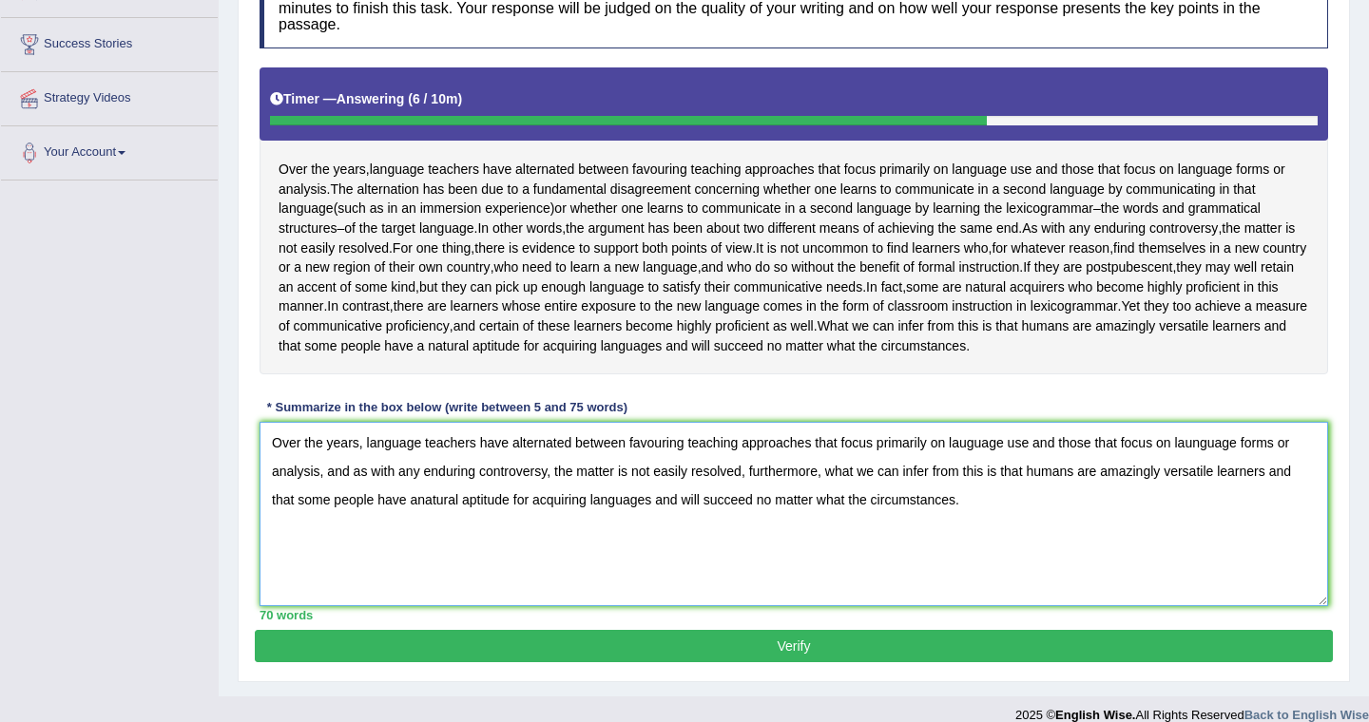
click at [971, 485] on textarea "Over the years, language teachers have alternated between favouring teaching ap…" at bounding box center [793, 514] width 1068 height 184
click at [1199, 489] on textarea "Over the years, language teachers have alternated between favouring teaching ap…" at bounding box center [793, 514] width 1068 height 184
click at [418, 543] on textarea "Over the years, language teachers have alternated between favouring teaching ap…" at bounding box center [793, 514] width 1068 height 184
drag, startPoint x: 877, startPoint y: 514, endPoint x: 863, endPoint y: 510, distance: 14.8
click at [863, 511] on textarea "Over the years, language teachers have alternated between favouring teaching ap…" at bounding box center [793, 514] width 1068 height 184
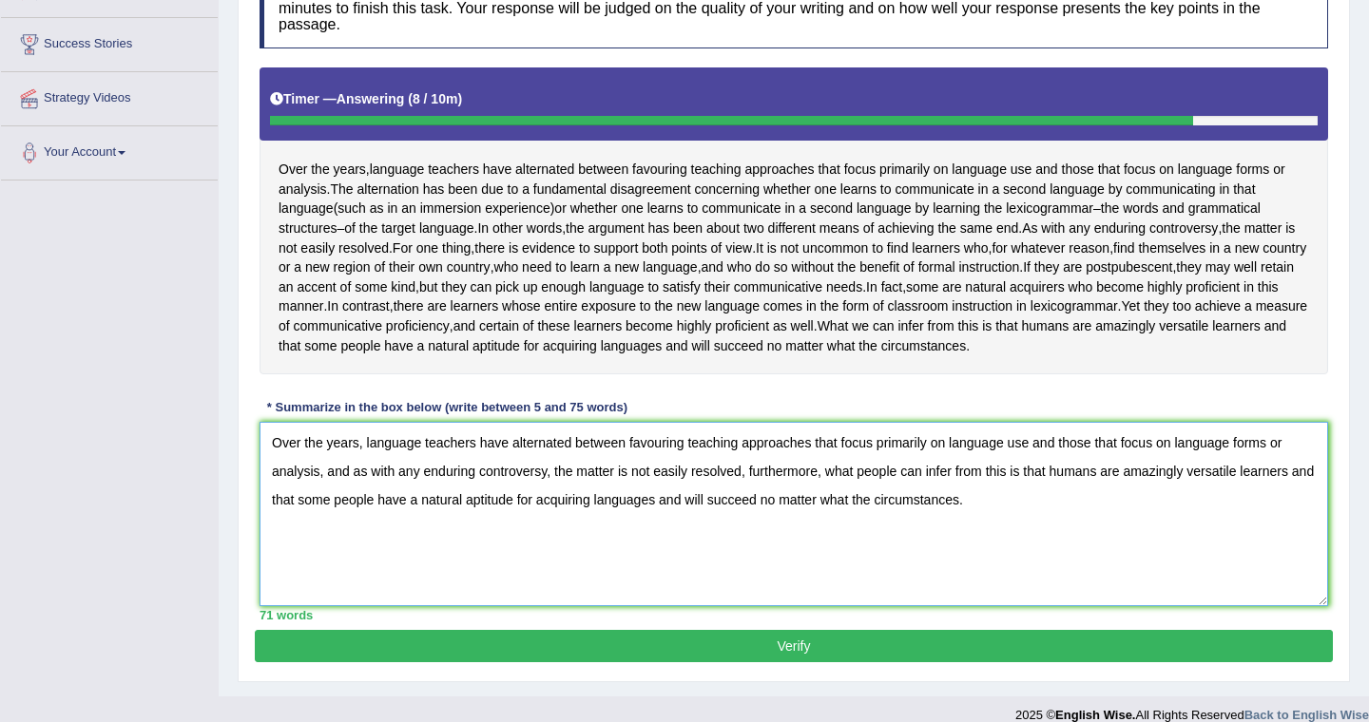
scroll to position [354, 0]
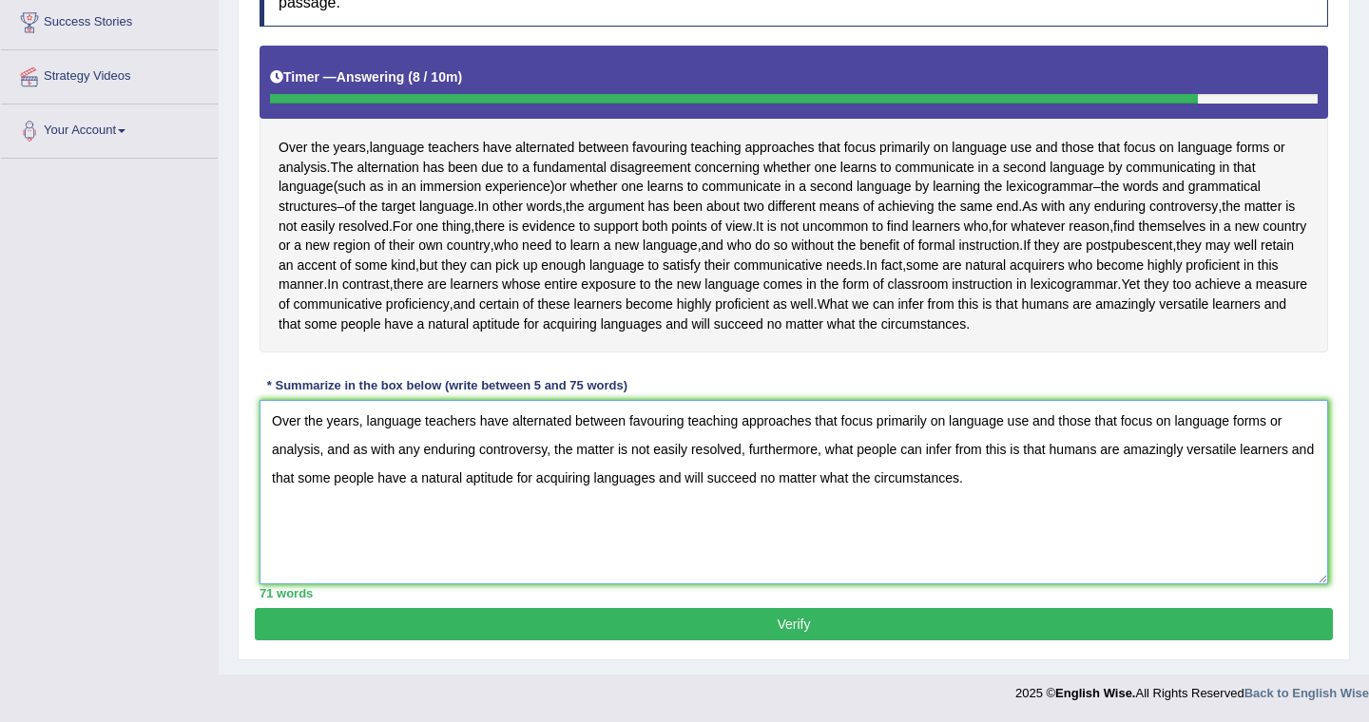
type textarea "Over the years, language teachers have alternated between favouring teaching ap…"
click at [817, 625] on button "Verify" at bounding box center [794, 624] width 1078 height 32
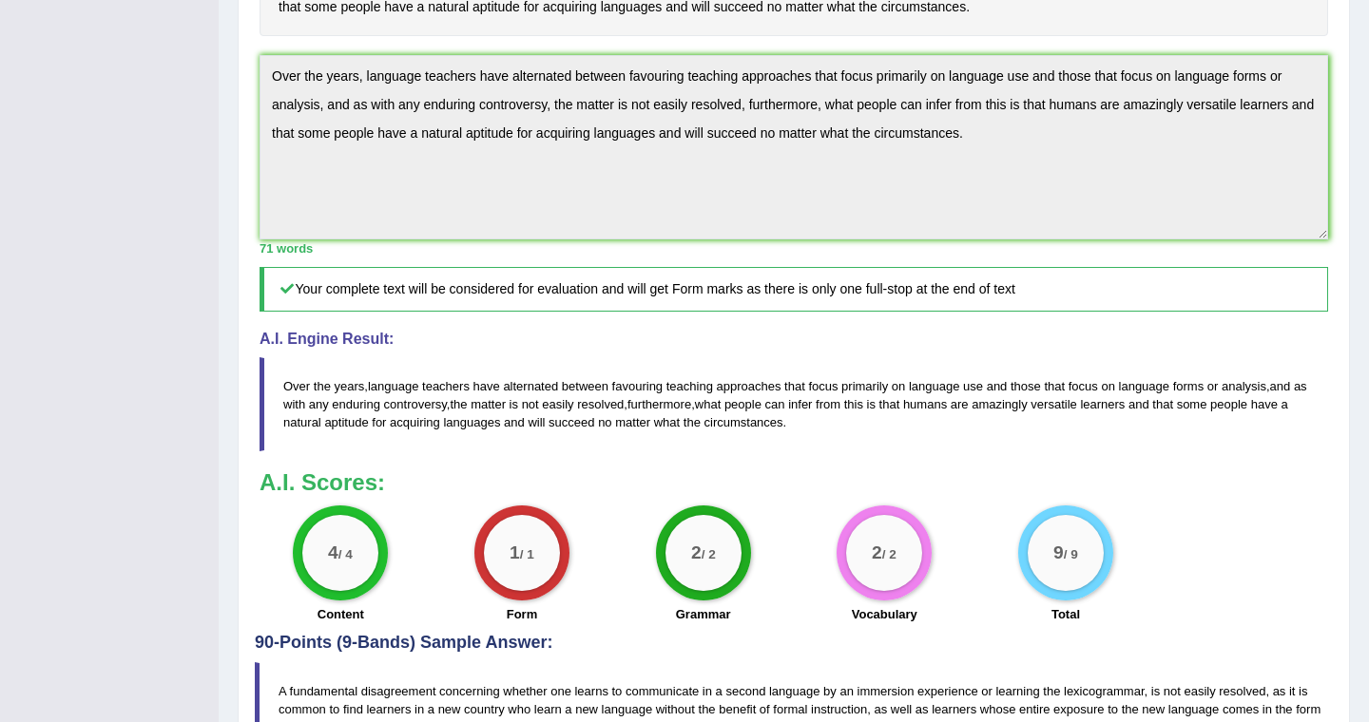
scroll to position [0, 0]
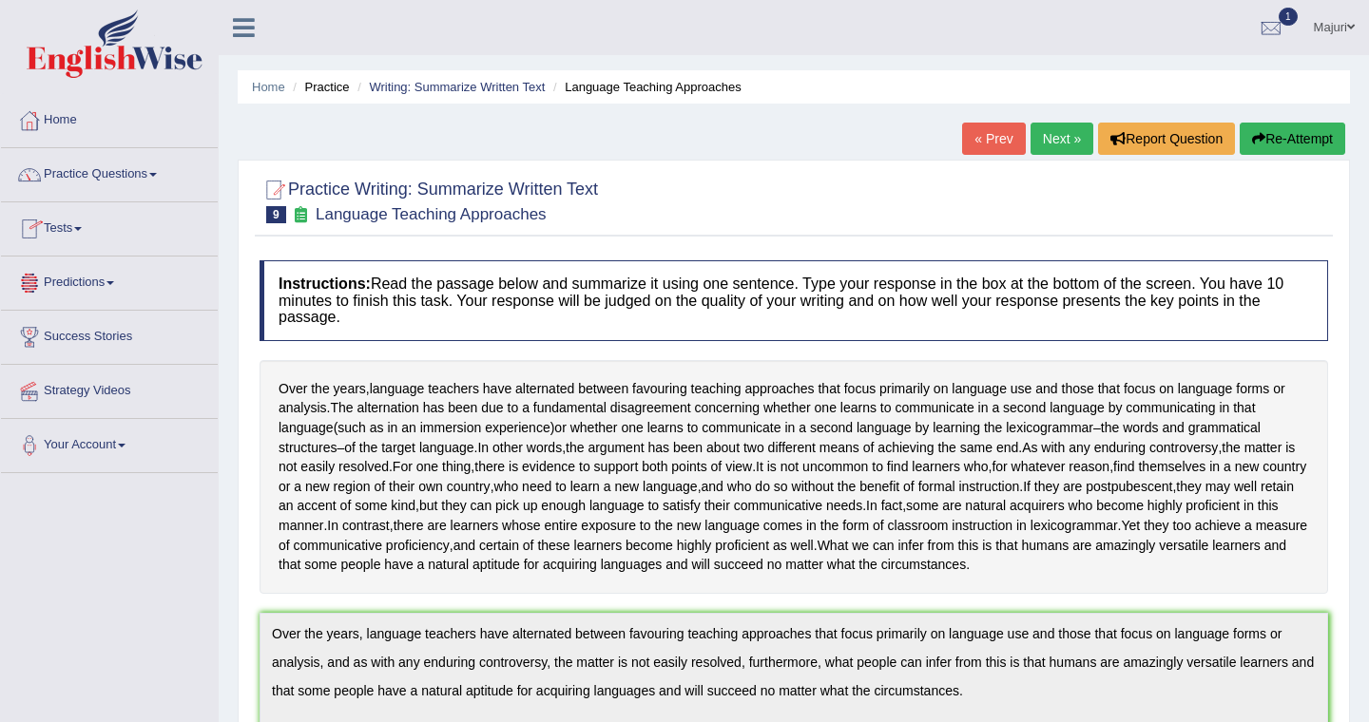
click at [76, 226] on link "Tests" at bounding box center [109, 226] width 217 height 48
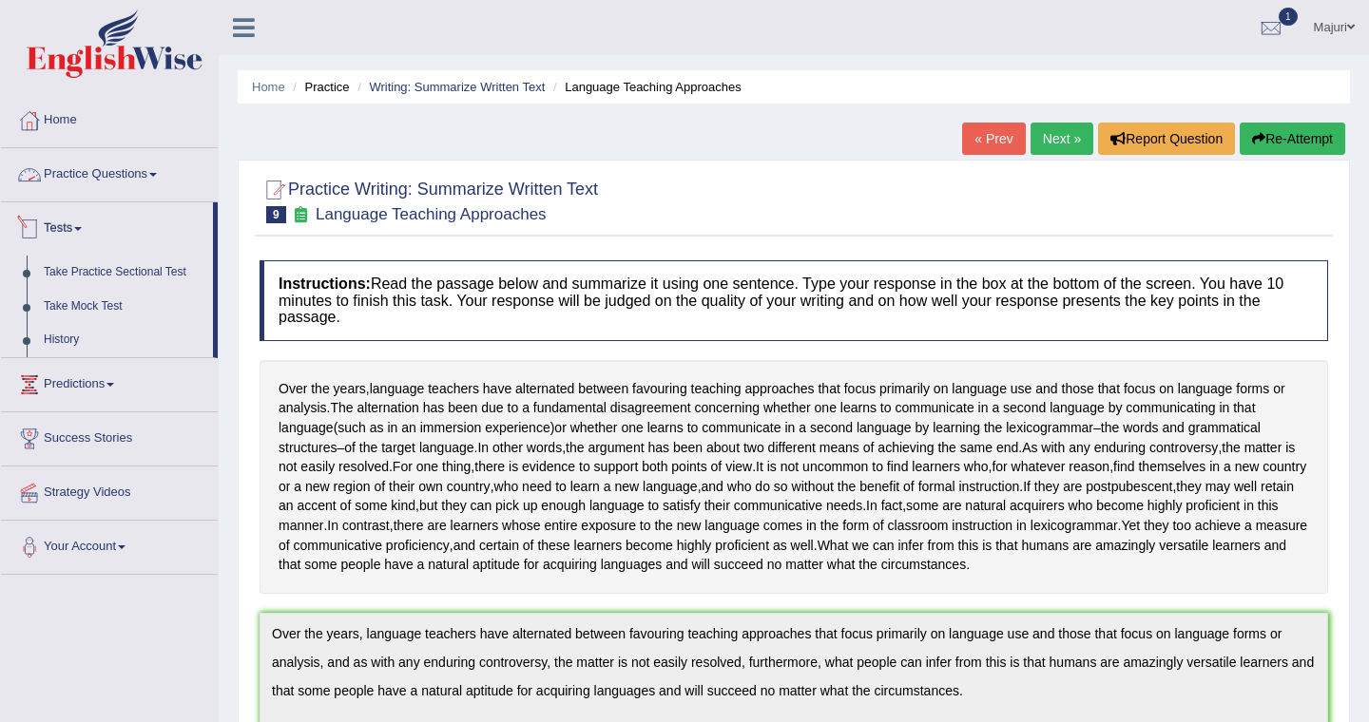
click at [97, 172] on link "Practice Questions" at bounding box center [109, 172] width 217 height 48
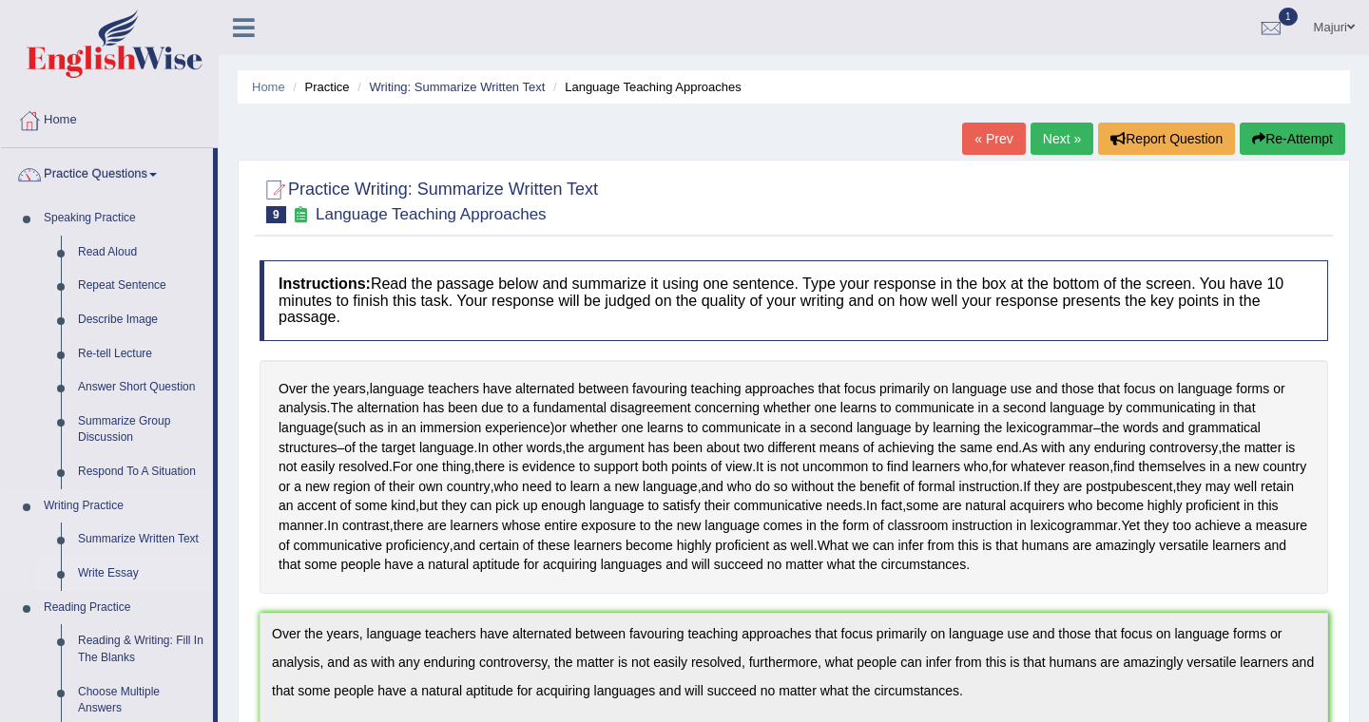
click at [109, 578] on link "Write Essay" at bounding box center [141, 574] width 144 height 34
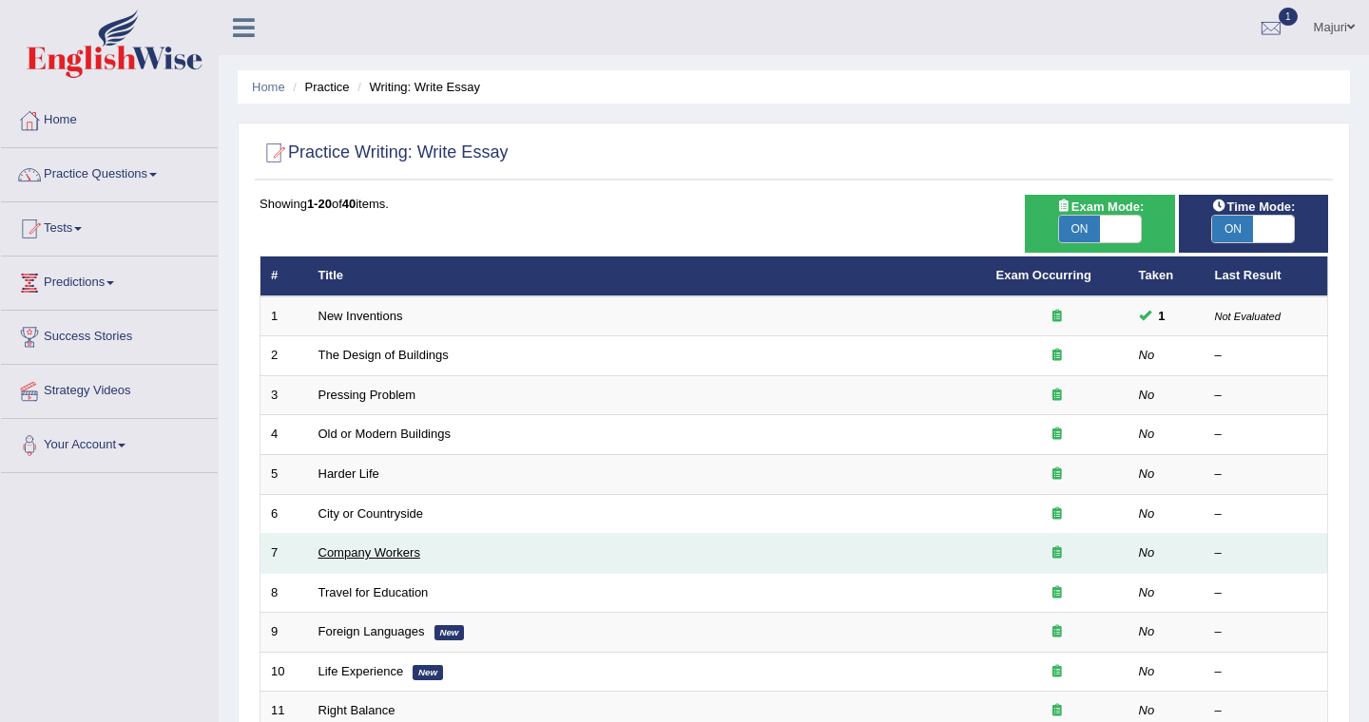
click at [363, 556] on link "Company Workers" at bounding box center [369, 553] width 102 height 14
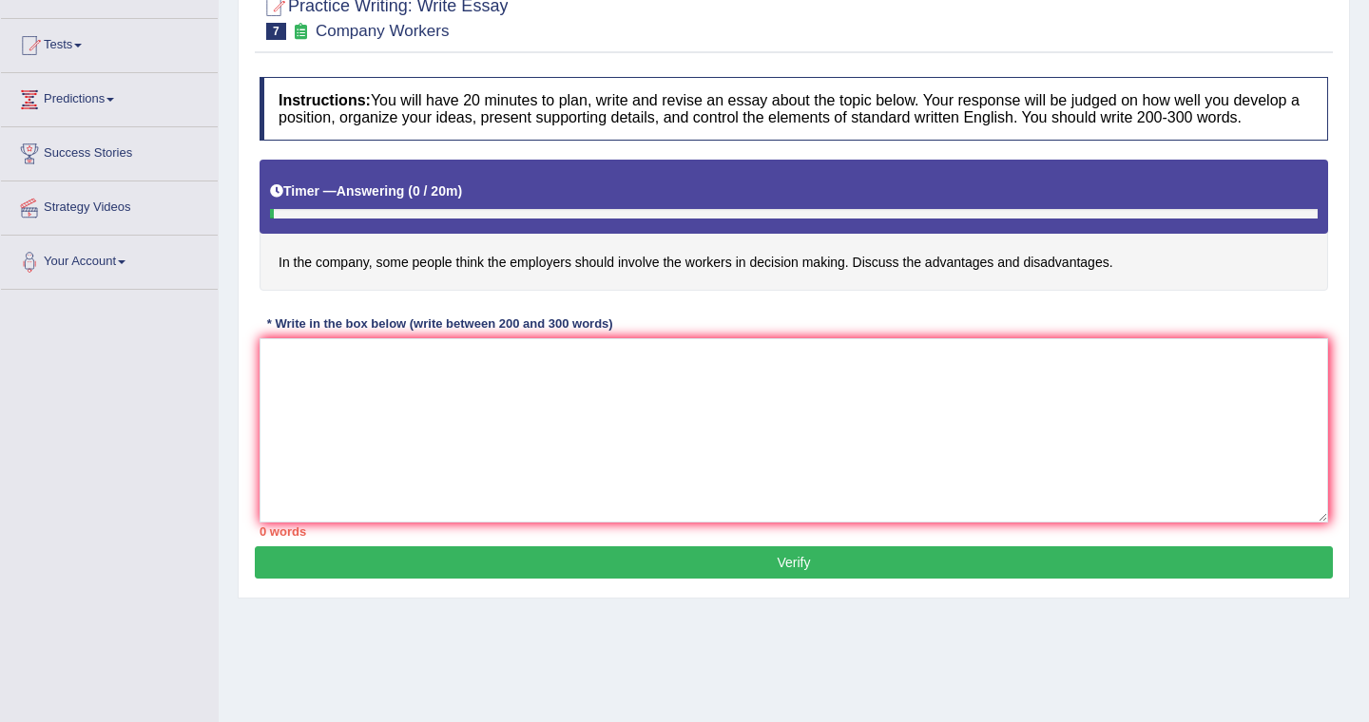
scroll to position [221, 0]
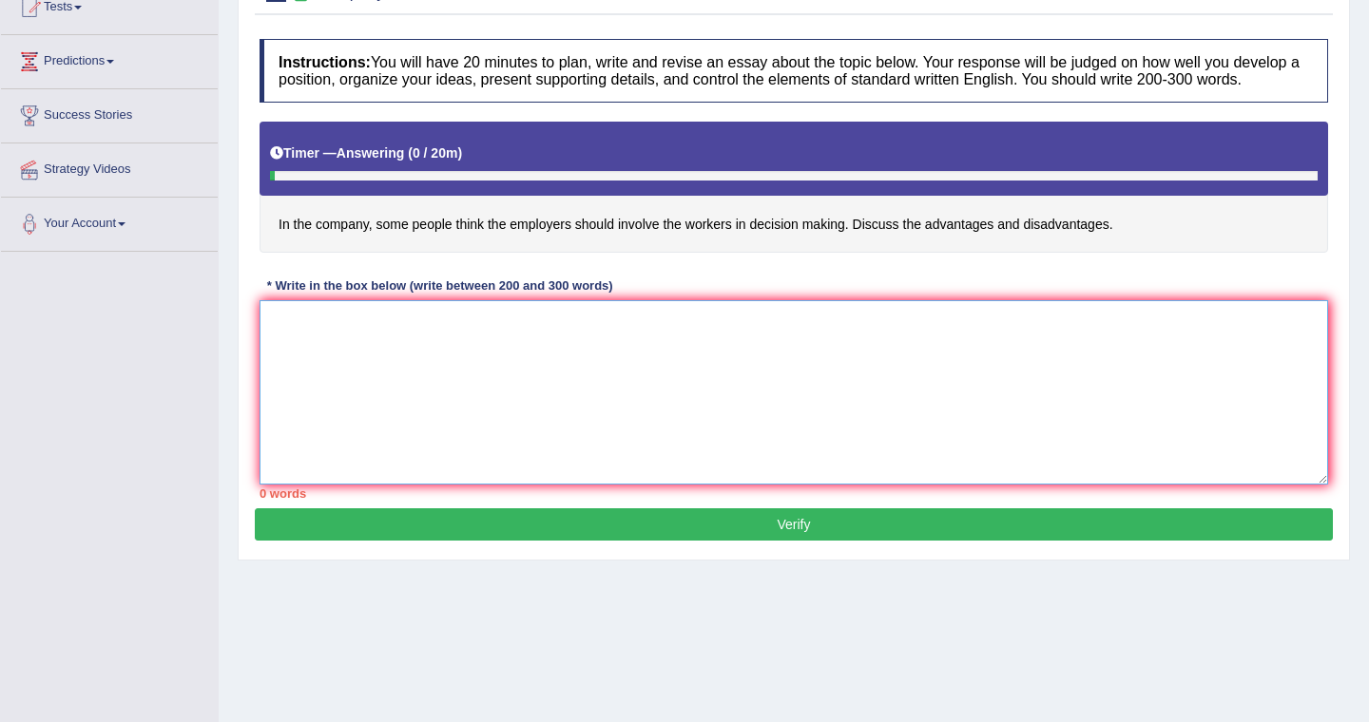
click at [453, 351] on textarea at bounding box center [793, 392] width 1068 height 184
type textarea "t"
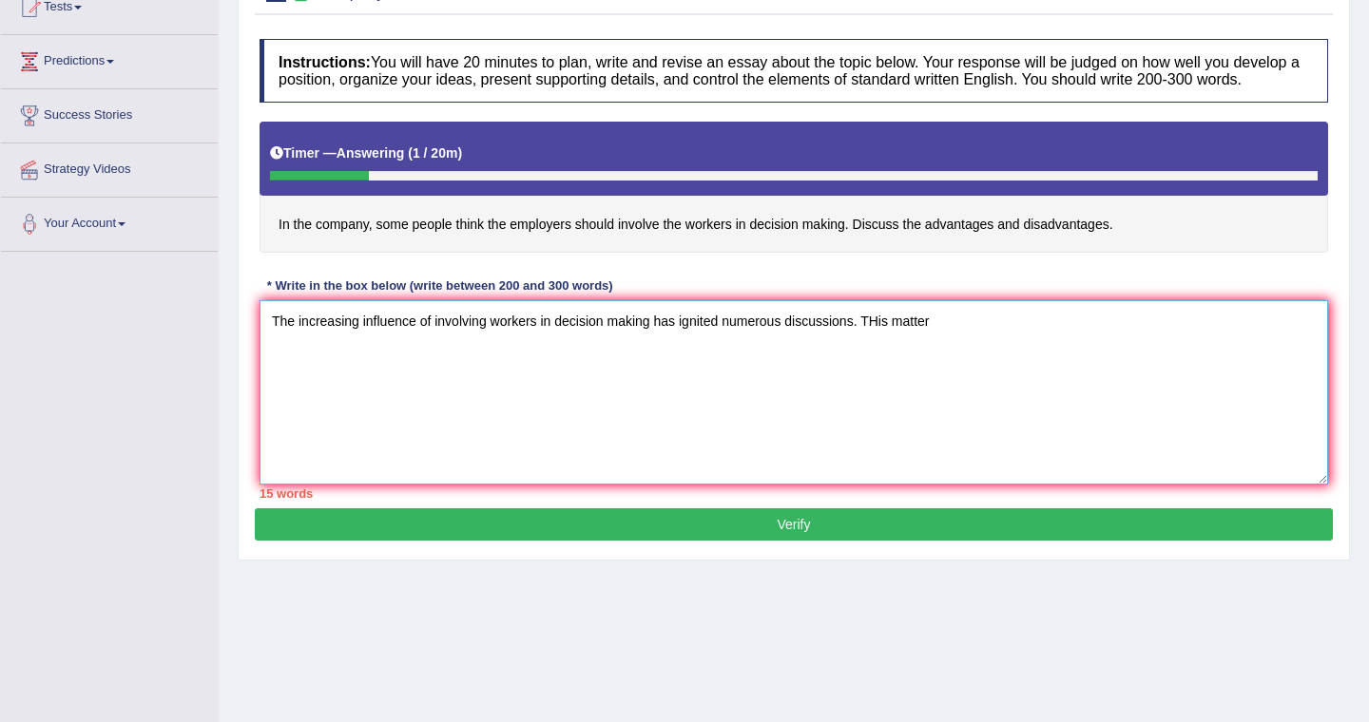
click at [881, 340] on textarea "The increasing influence of involving workers in decision making has ignited nu…" at bounding box center [793, 392] width 1068 height 184
click at [952, 347] on textarea "The increasing influence of involving workers in decision making has ignited nu…" at bounding box center [793, 392] width 1068 height 184
click at [1274, 346] on textarea "The increasing influence of involving workers in decision making has ignited nu…" at bounding box center [793, 392] width 1068 height 184
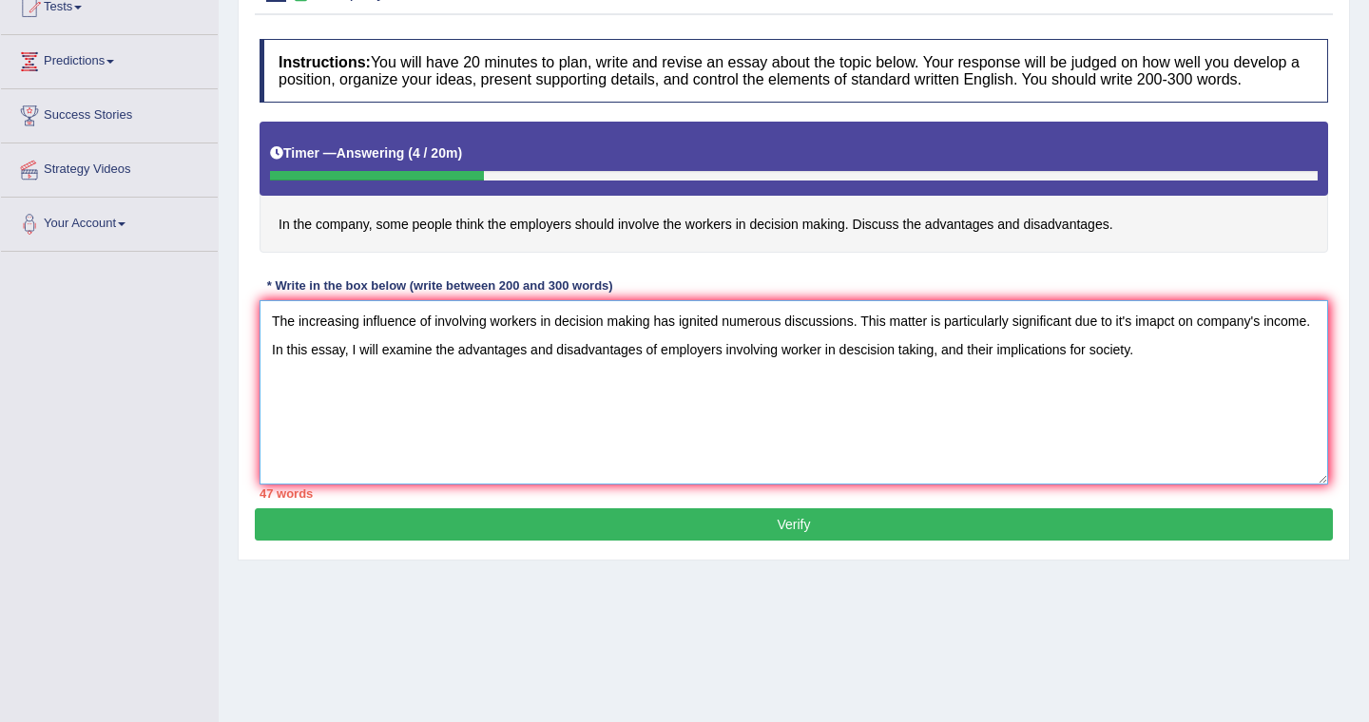
click at [1085, 455] on textarea "The increasing influence of involving workers in decision making has ignited nu…" at bounding box center [793, 392] width 1068 height 184
click at [1199, 368] on textarea "The increasing influence of involving workers in decision making has ignited nu…" at bounding box center [793, 392] width 1068 height 184
click at [285, 392] on textarea "The increasing influence of involving workers in decision making has ignited nu…" at bounding box center [793, 392] width 1068 height 184
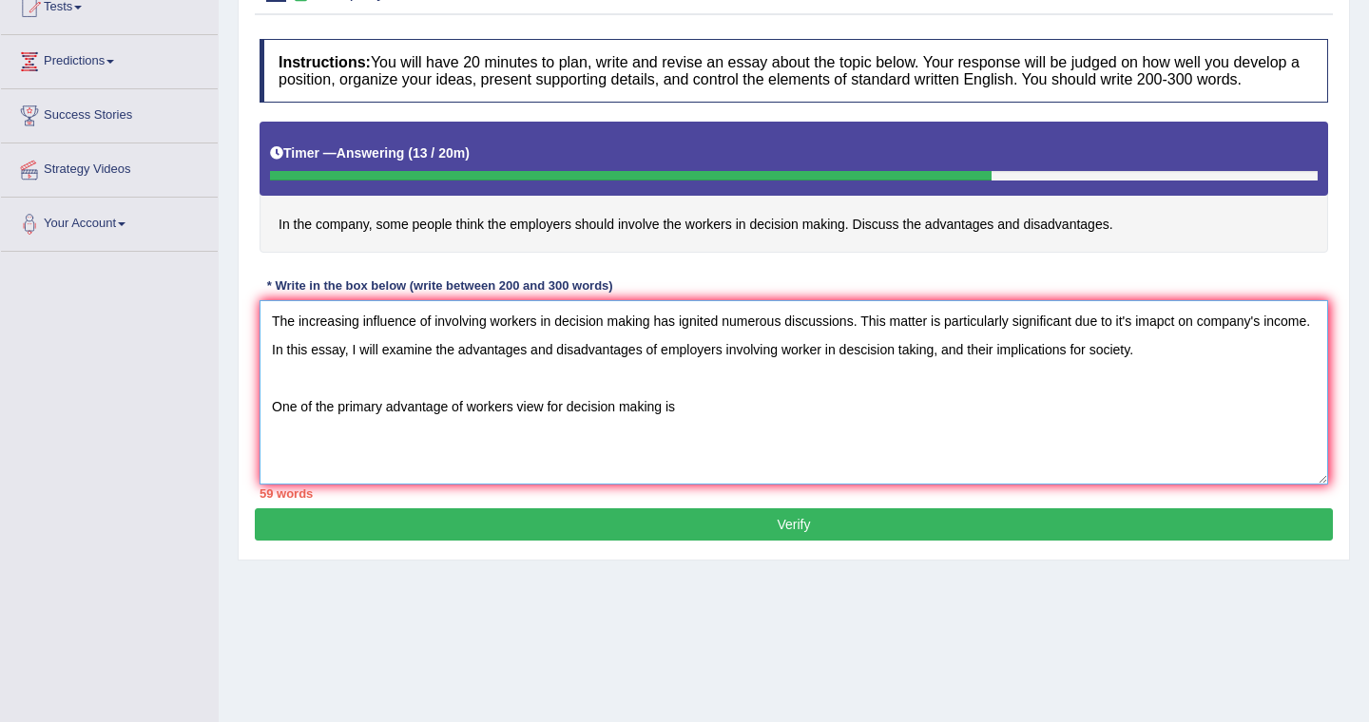
type textarea "The increasing influence of involving workers in decision making has ignited nu…"
